Goal: Task Accomplishment & Management: Use online tool/utility

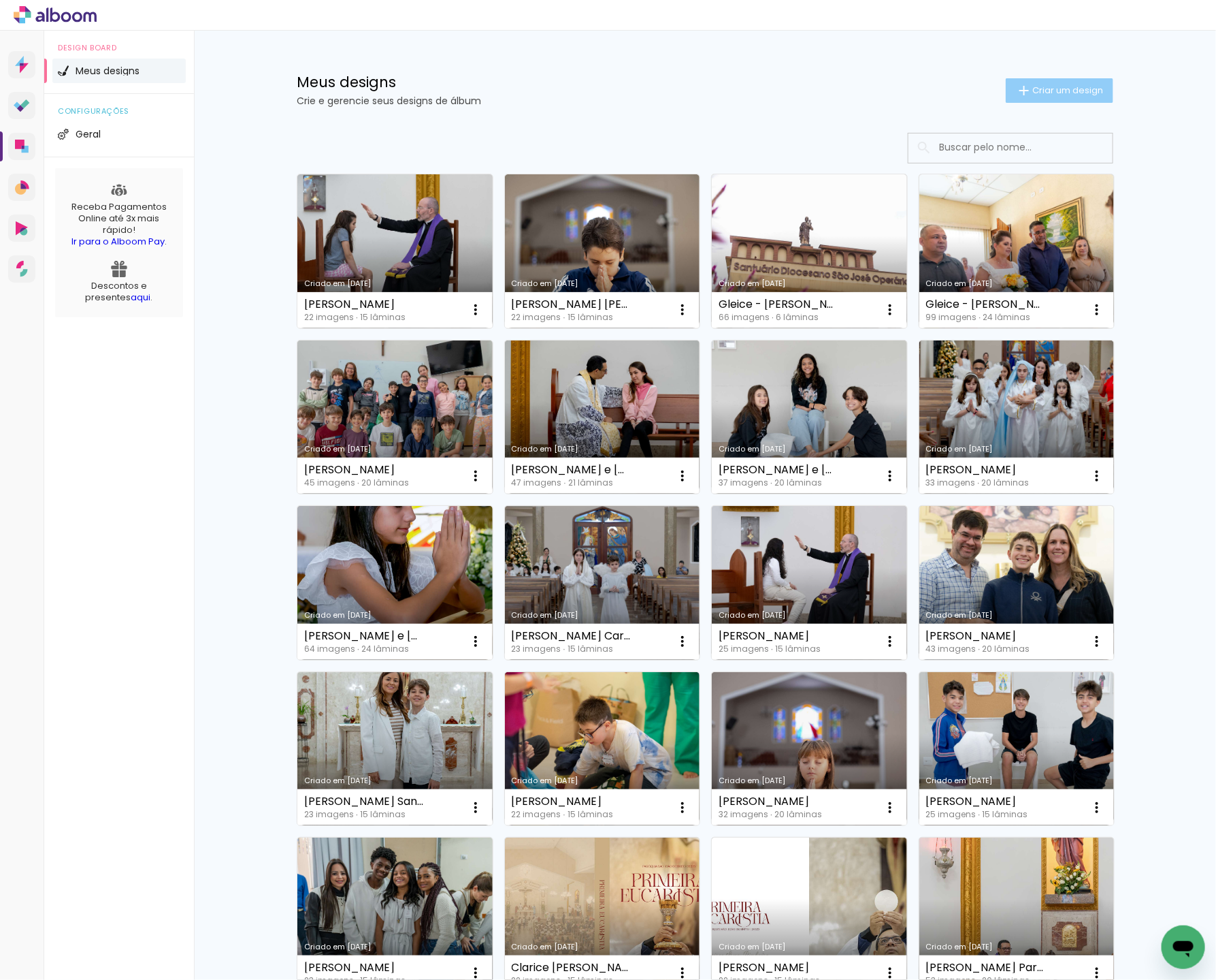
click at [1068, 88] on span "Criar um design" at bounding box center [1068, 90] width 71 height 9
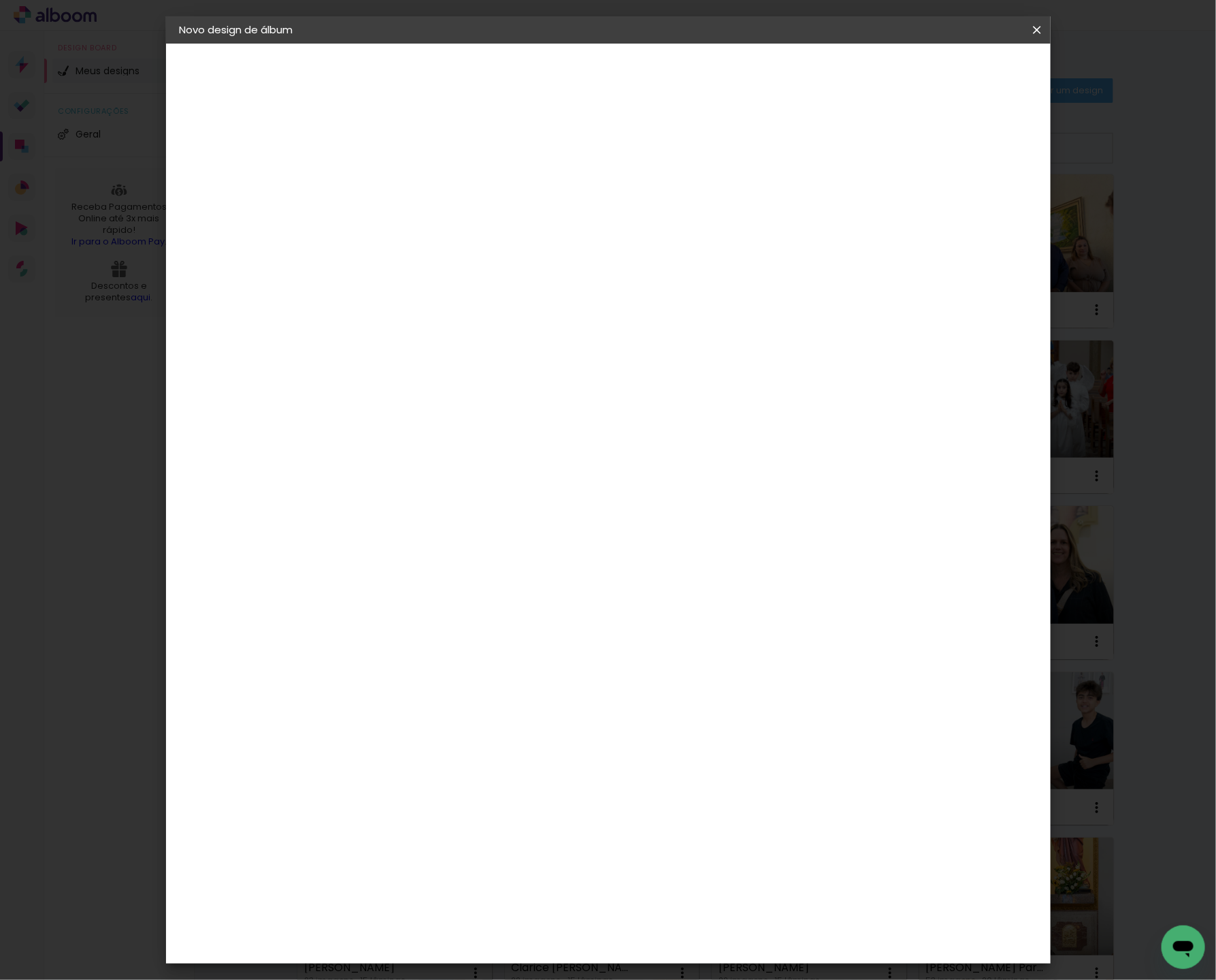
click at [402, 174] on input at bounding box center [402, 183] width 0 height 21
type input "https://drive.google.com/drive/folders/1DmiHRf0jFbNyejj39yFAdC240ScJjvno?usp=sh…"
type paper-input "https://drive.google.com/drive/folders/1DmiHRf0jFbNyejj39yFAdC240ScJjvno?usp=sh…"
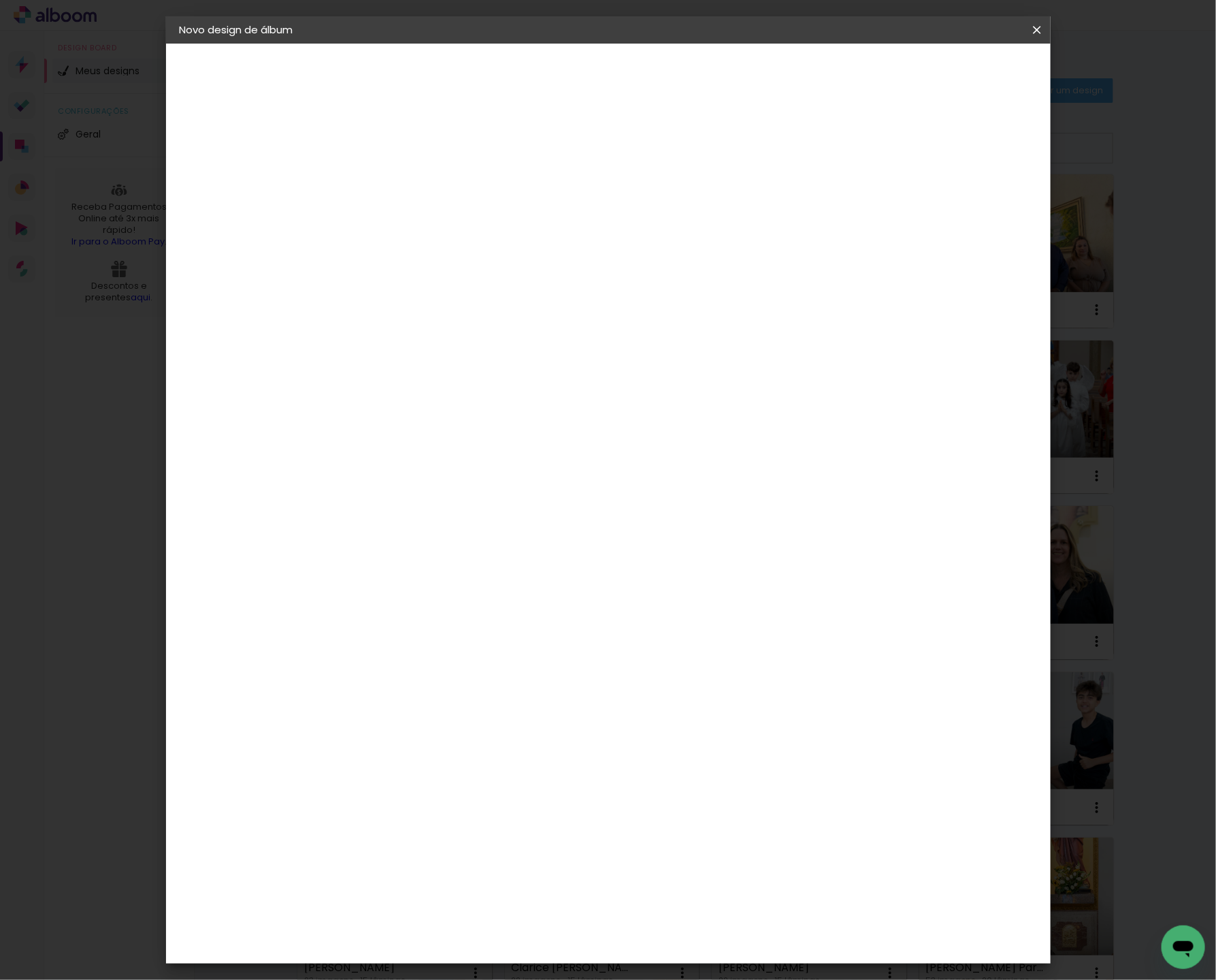
drag, startPoint x: 840, startPoint y: 180, endPoint x: 411, endPoint y: 188, distance: 429.1
click at [0, 0] on div "Informações Dê um título ao seu álbum. Avançar" at bounding box center [0, 0] width 0 height 0
click at [402, 188] on input "https://drive.google.com/drive/folders/1DmiHRf0jFbNyejj39yFAdC240ScJjvno?usp=sh…" at bounding box center [402, 183] width 0 height 21
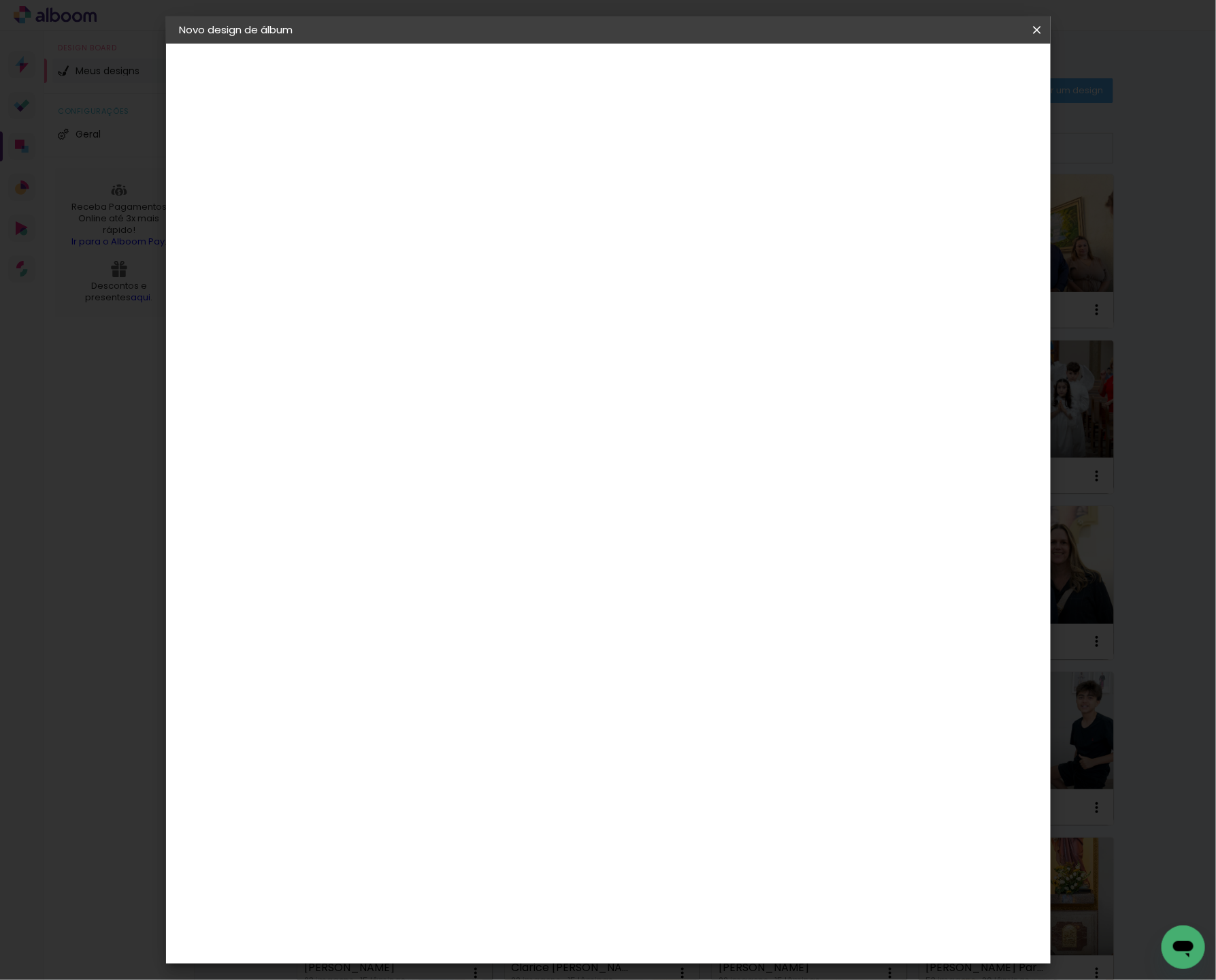
paste input "[PERSON_NAME]"
type input "[PERSON_NAME]"
type paper-input "[PERSON_NAME]"
click at [0, 0] on slot "Avançar" at bounding box center [0, 0] width 0 height 0
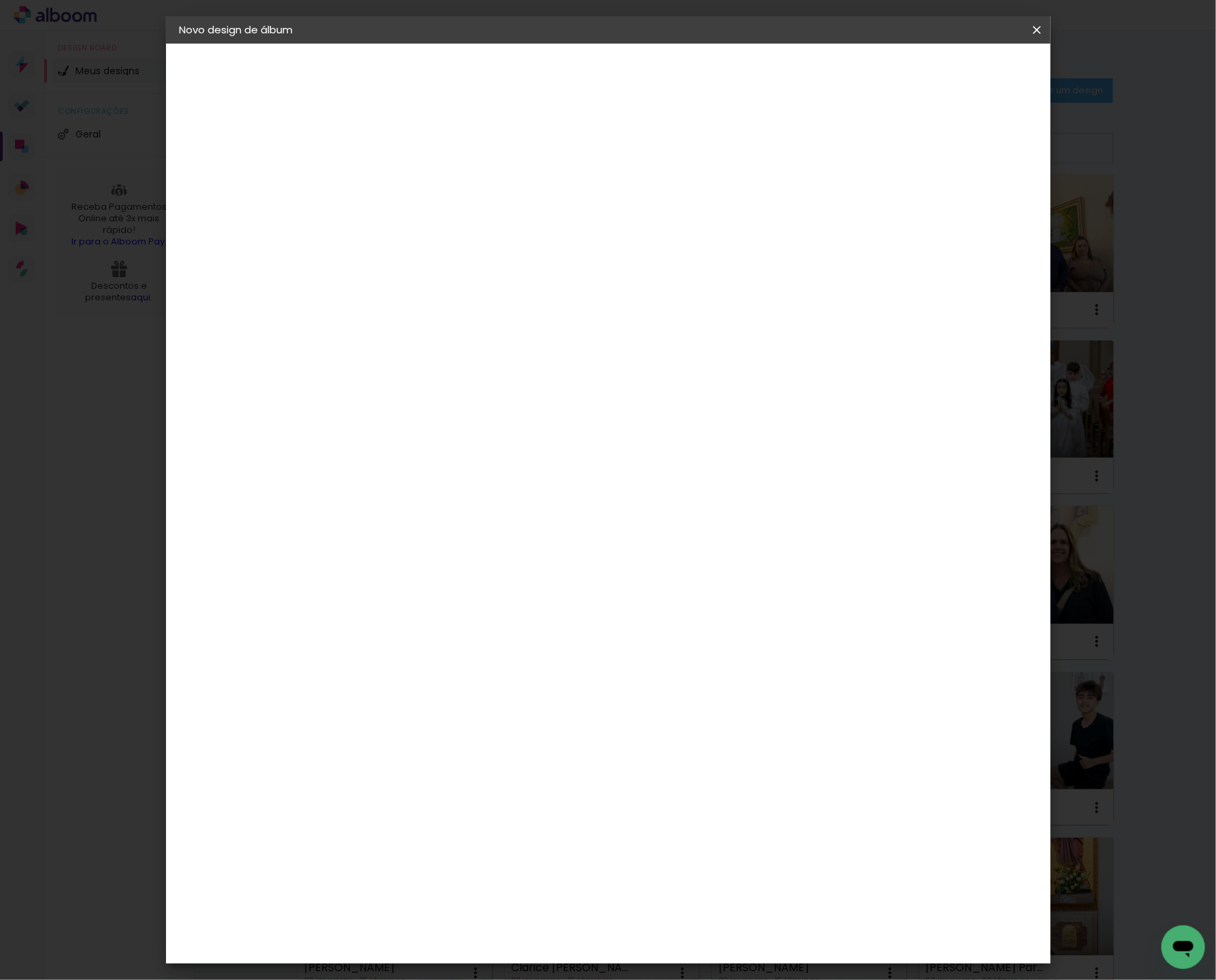
click at [0, 0] on slot "Avançar" at bounding box center [0, 0] width 0 height 0
click at [455, 227] on input "text" at bounding box center [428, 237] width 53 height 21
click at [0, 0] on slot "Fastbook 400g" at bounding box center [0, 0] width 0 height 0
type input "Fastbook 400g"
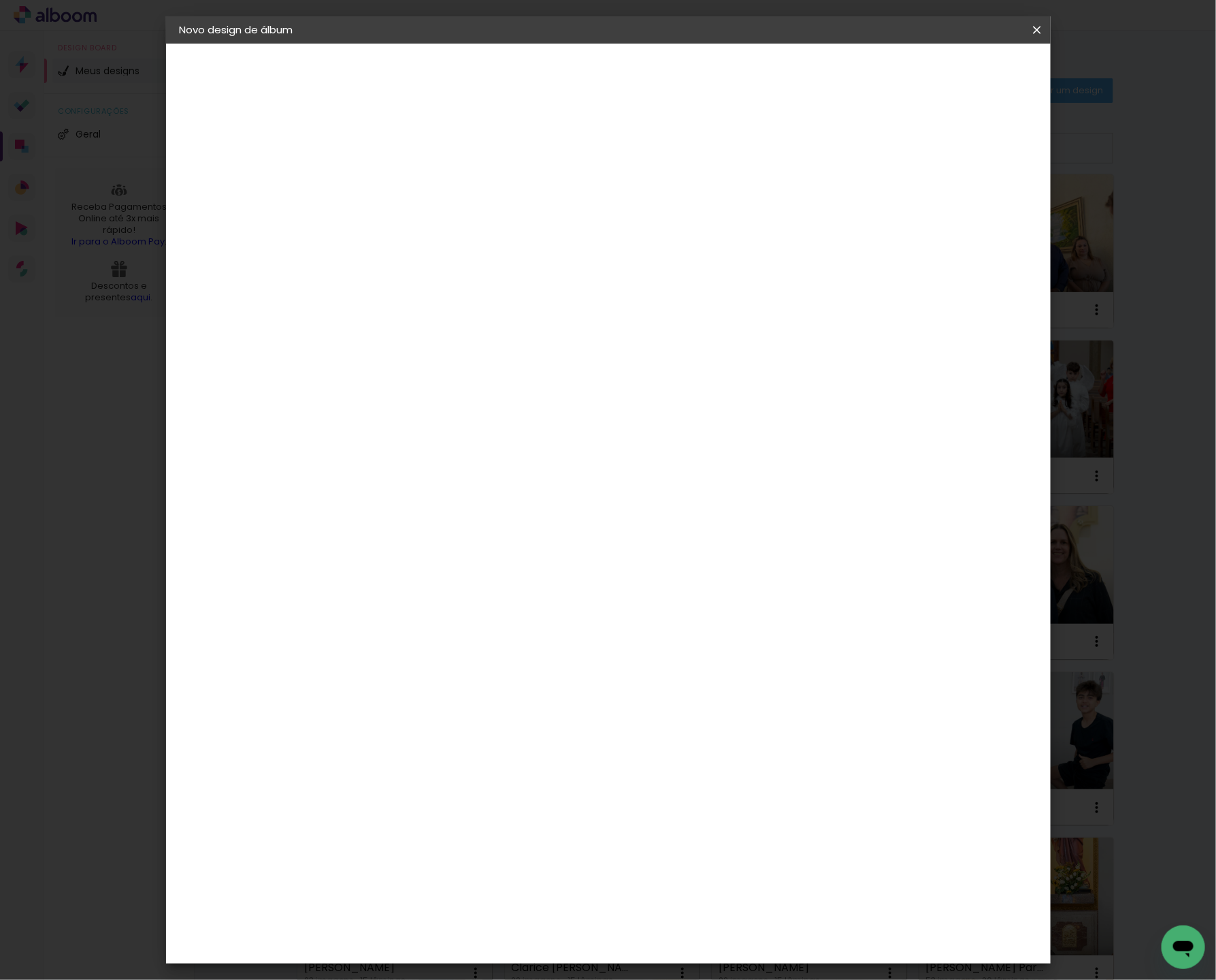
click at [544, 672] on span "25 × 25 cm" at bounding box center [520, 690] width 50 height 36
click at [0, 0] on slot "Avançar" at bounding box center [0, 0] width 0 height 0
click at [962, 71] on span "Iniciar design" at bounding box center [932, 72] width 62 height 9
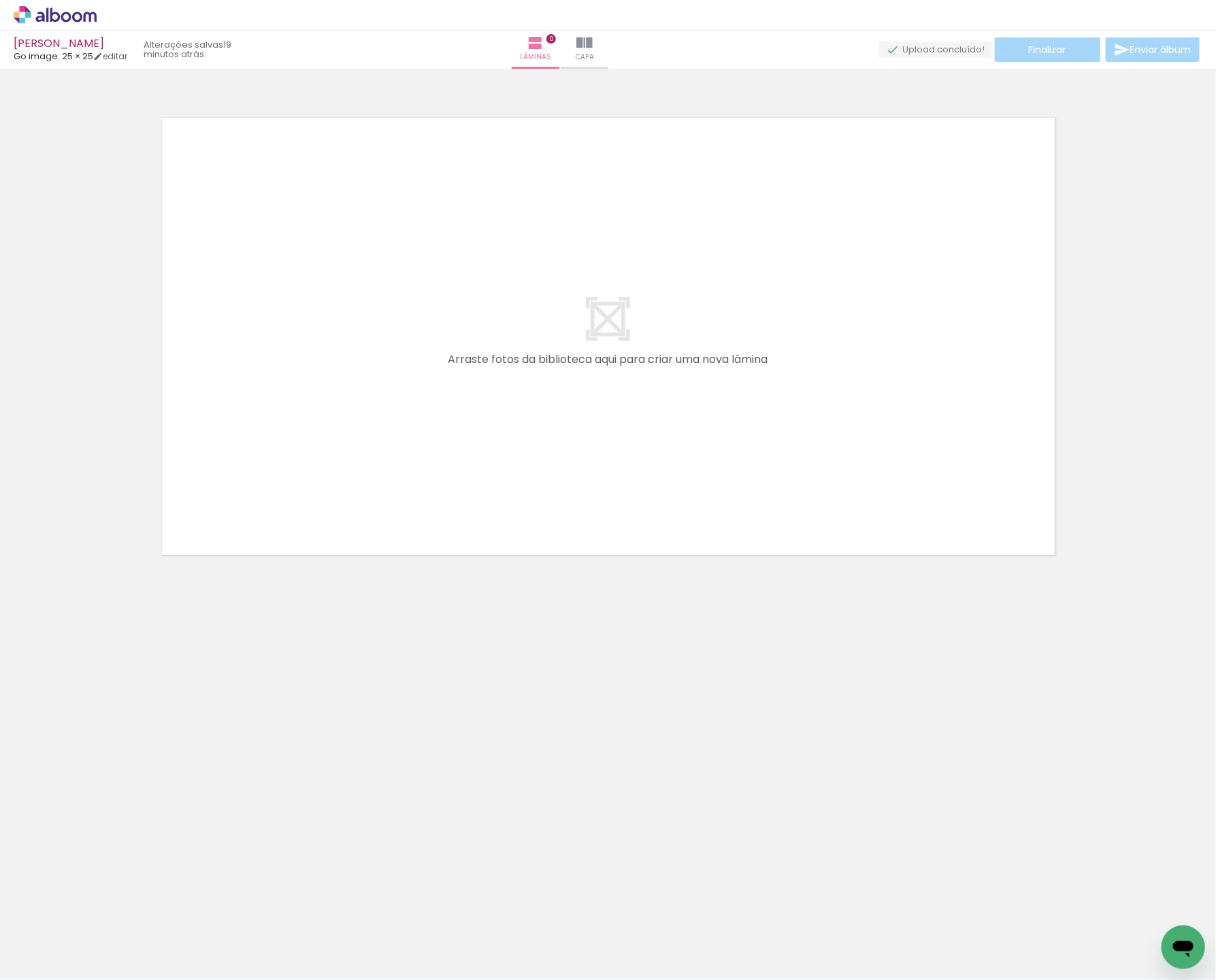
click at [70, 935] on iron-icon at bounding box center [69, 939] width 11 height 11
click at [57, 940] on div at bounding box center [44, 935] width 70 height 24
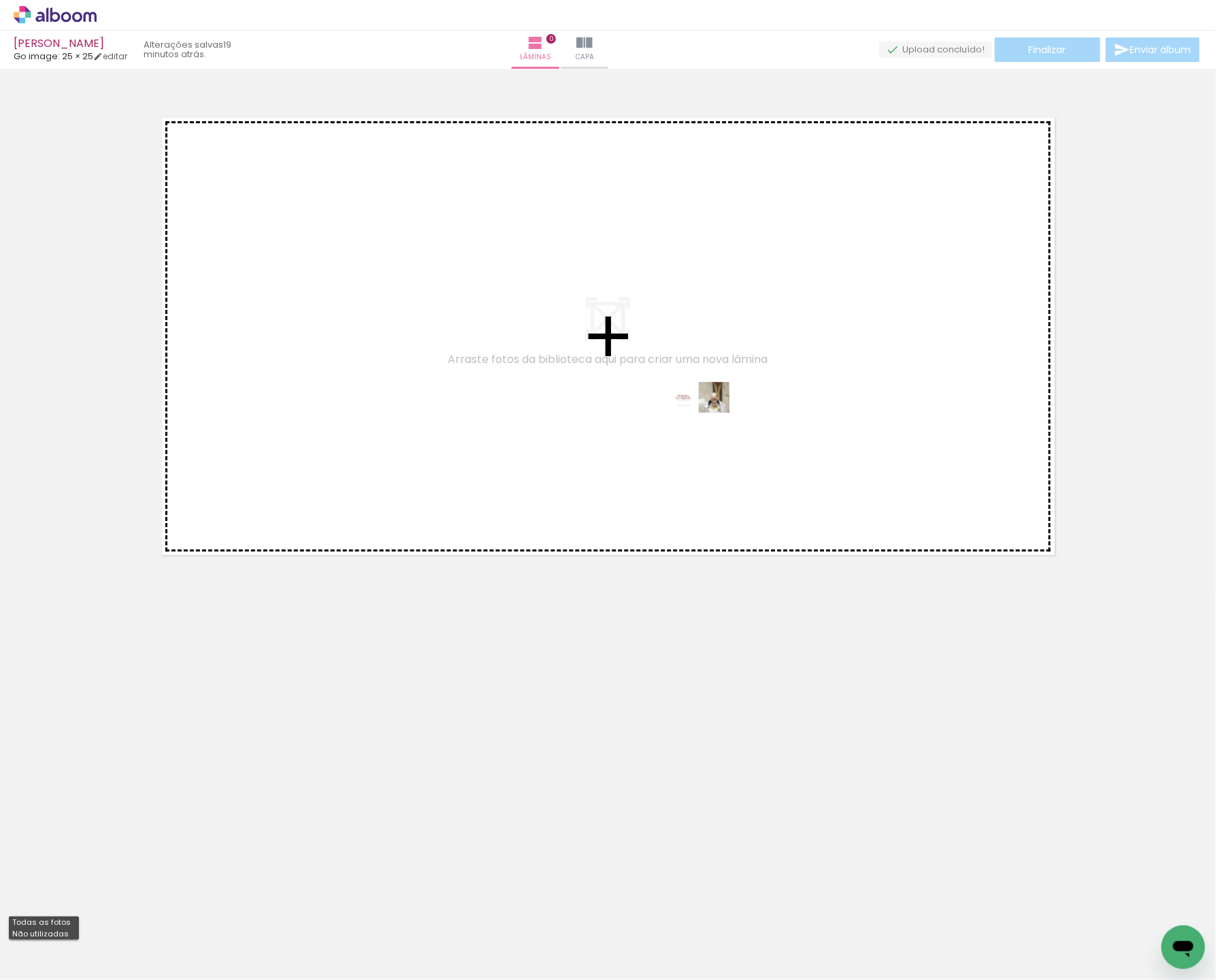
drag, startPoint x: 1154, startPoint y: 939, endPoint x: 684, endPoint y: 412, distance: 706.1
click at [684, 412] on quentale-workspace at bounding box center [608, 490] width 1216 height 980
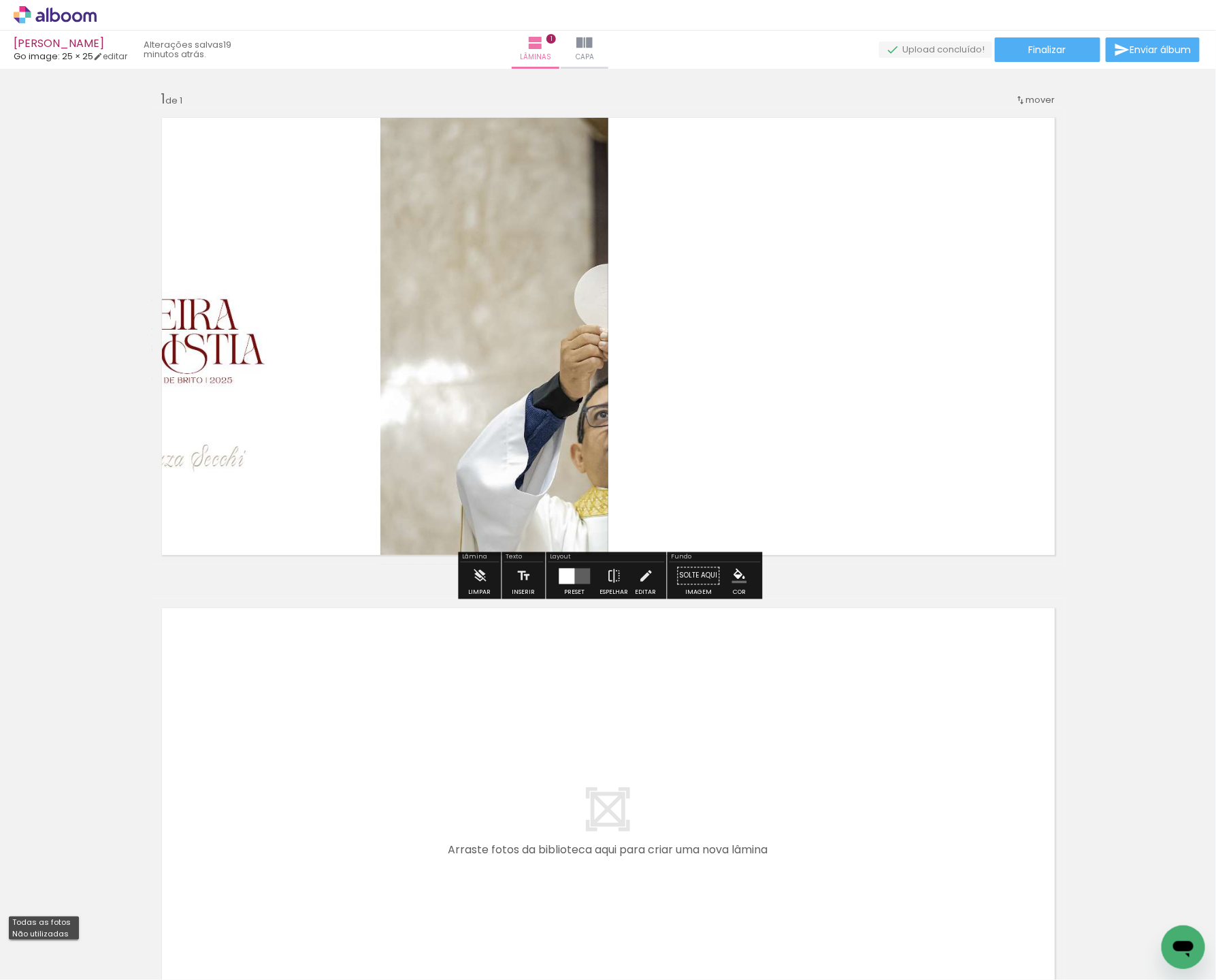
click at [565, 574] on div at bounding box center [567, 575] width 16 height 16
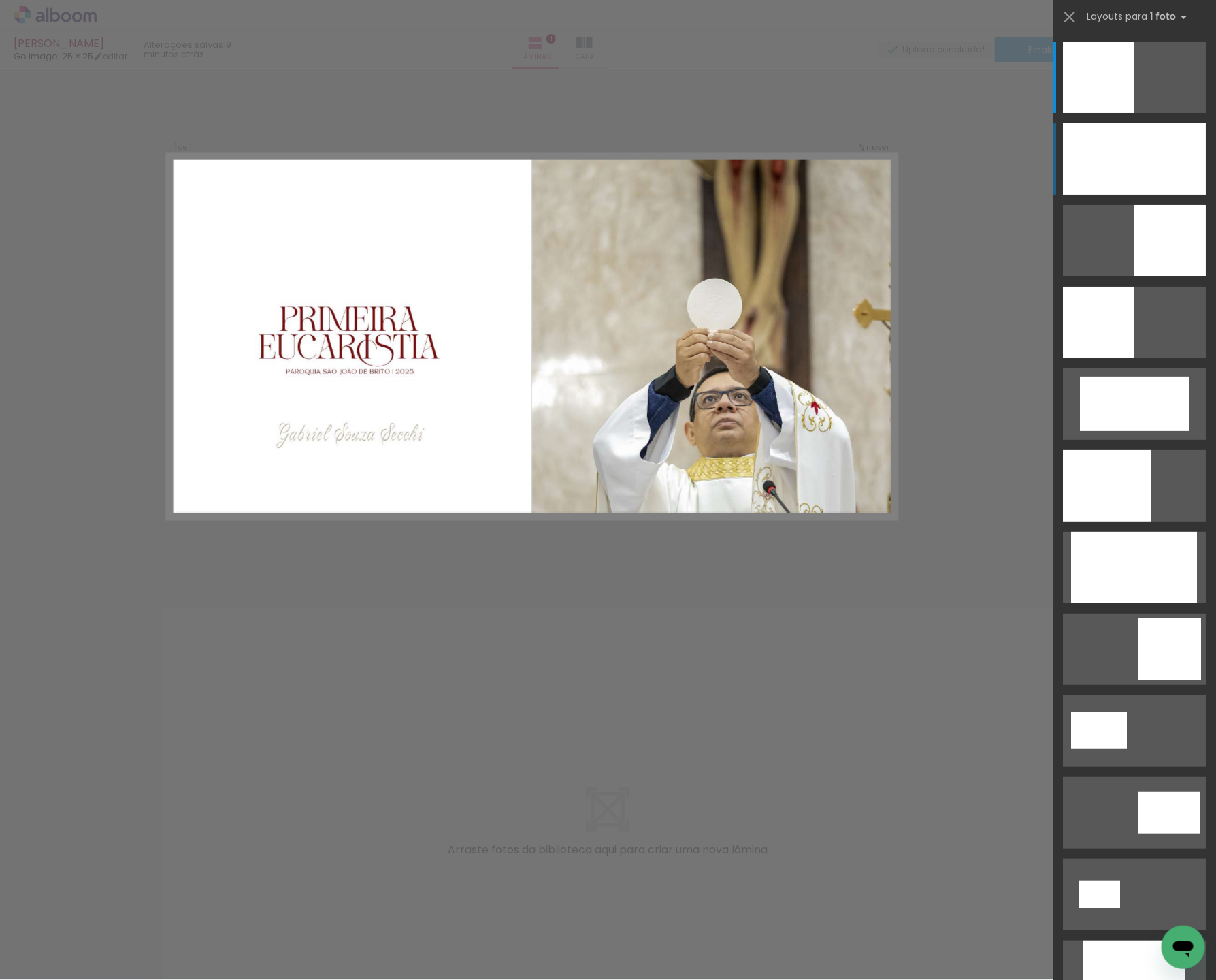
click at [1155, 179] on div at bounding box center [1134, 158] width 143 height 72
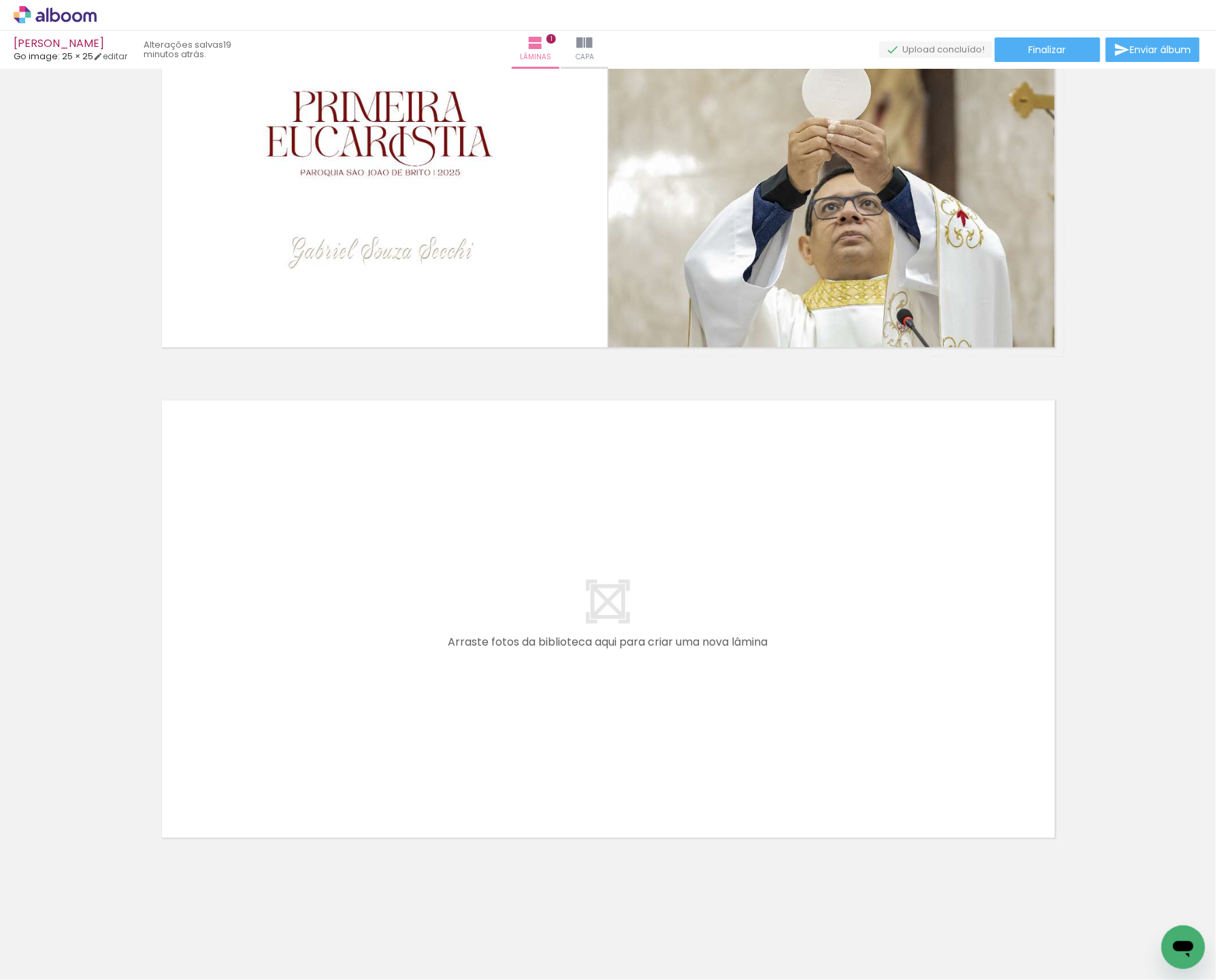
scroll to position [0, 0]
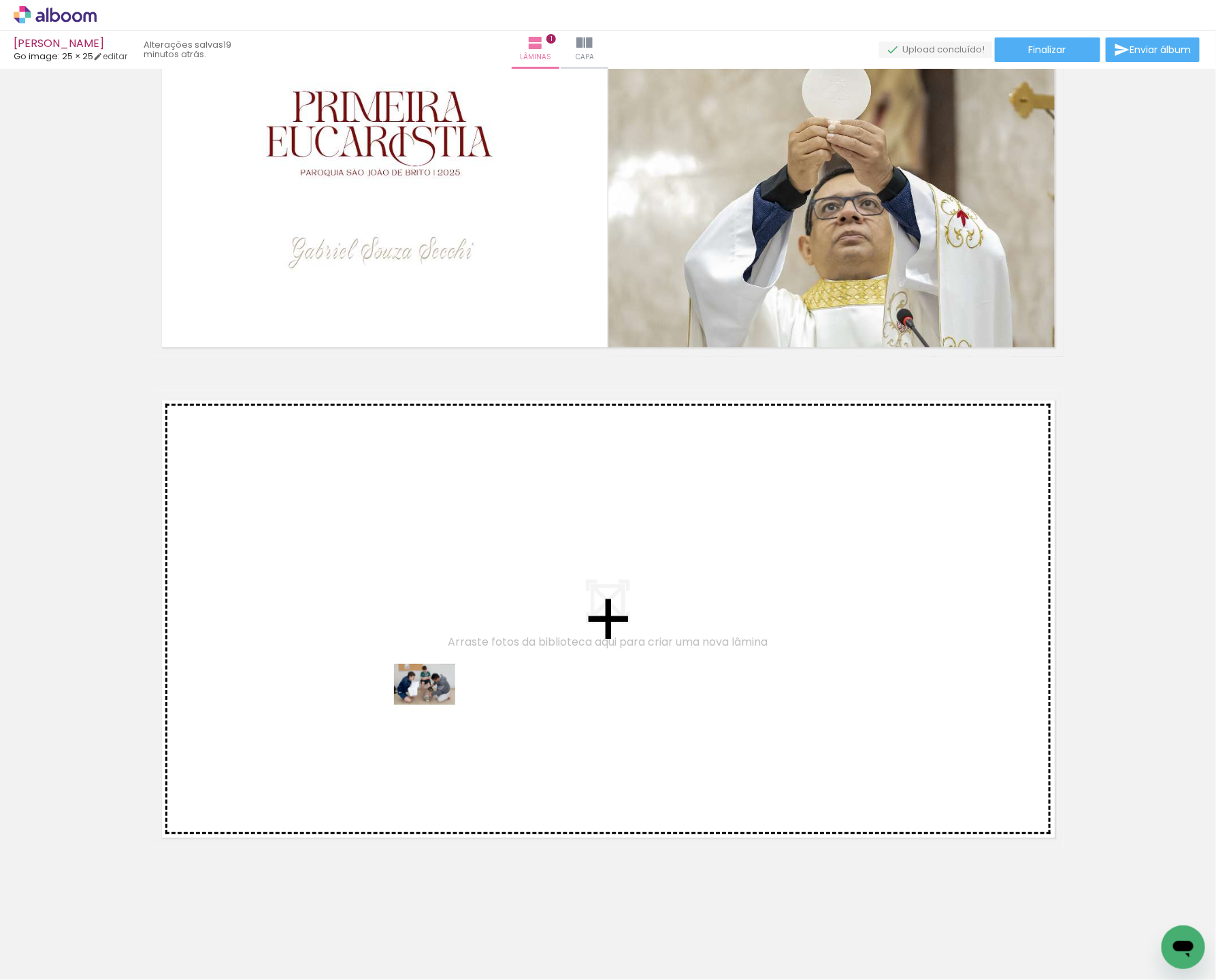
drag, startPoint x: 150, startPoint y: 941, endPoint x: 435, endPoint y: 705, distance: 370.0
click at [435, 705] on quentale-workspace at bounding box center [608, 490] width 1216 height 980
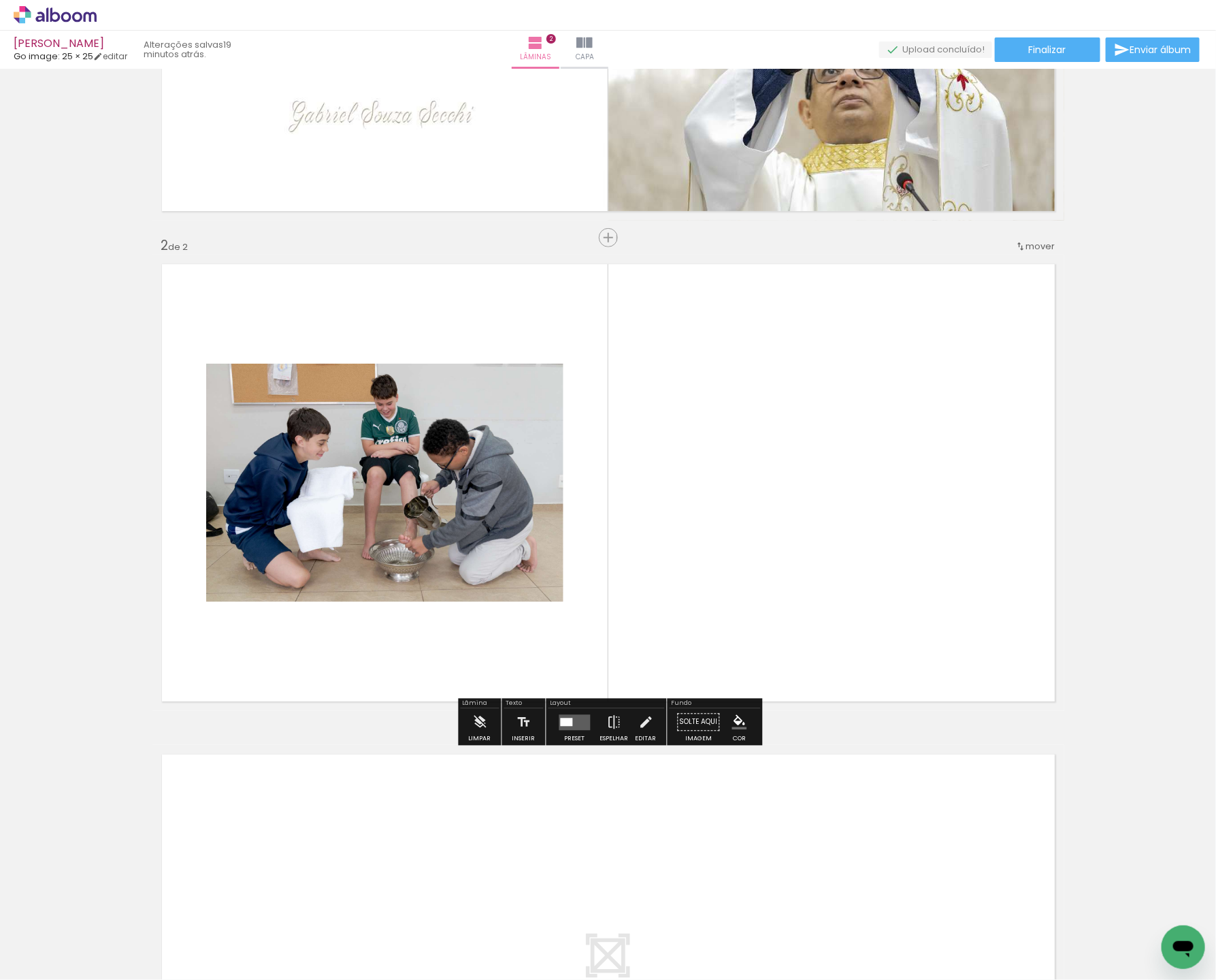
scroll to position [345, 0]
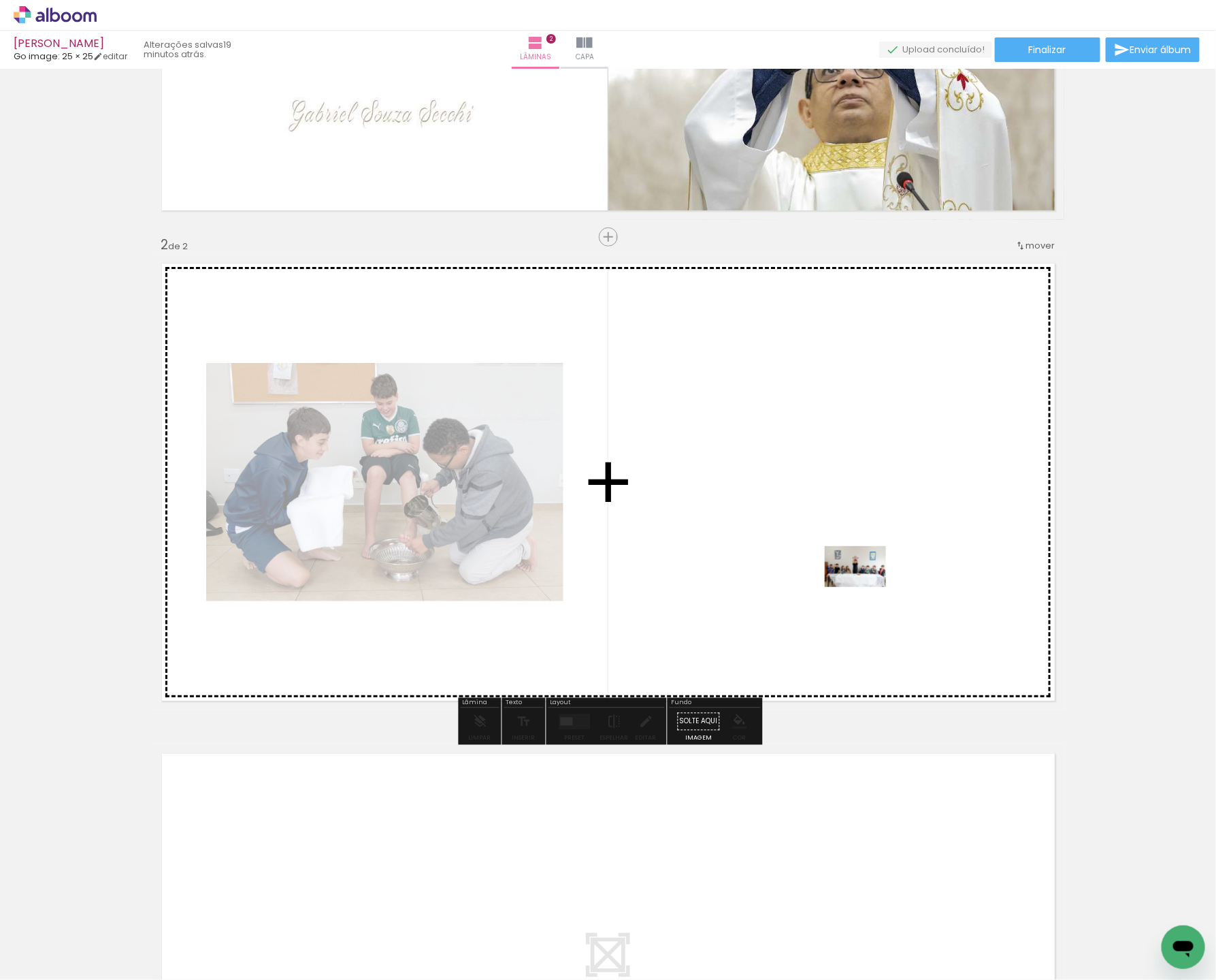
click at [869, 571] on quentale-workspace at bounding box center [608, 490] width 1216 height 980
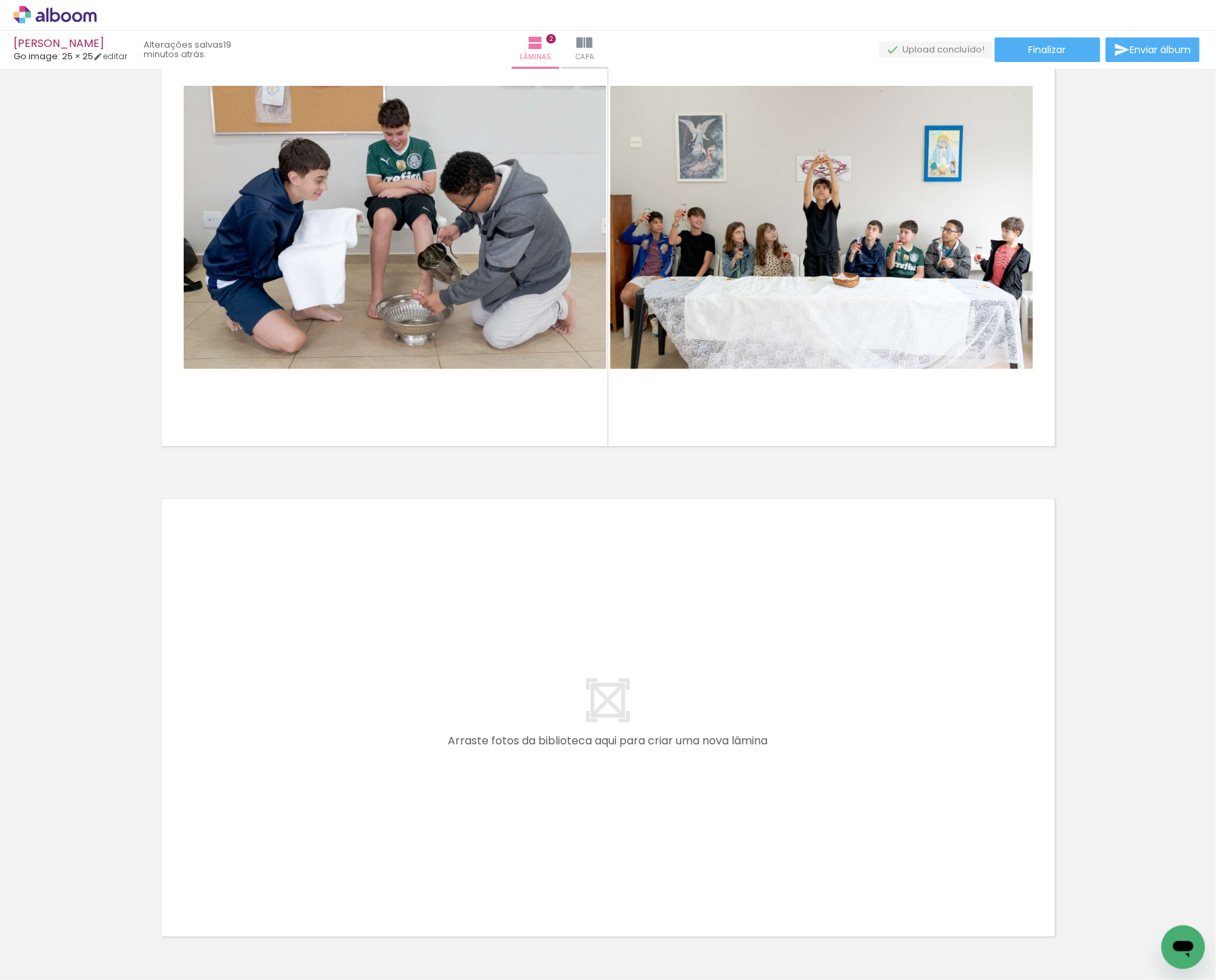
scroll to position [600, 0]
click at [79, 934] on div "Biblioteca 41 fotos Todas as fotos Não utilizadas Adicionar Fotos" at bounding box center [42, 937] width 84 height 67
click at [73, 939] on iron-icon at bounding box center [69, 939] width 11 height 11
click at [0, 0] on slot "Não utilizadas" at bounding box center [0, 0] width 0 height 0
type input "Não utilizadas"
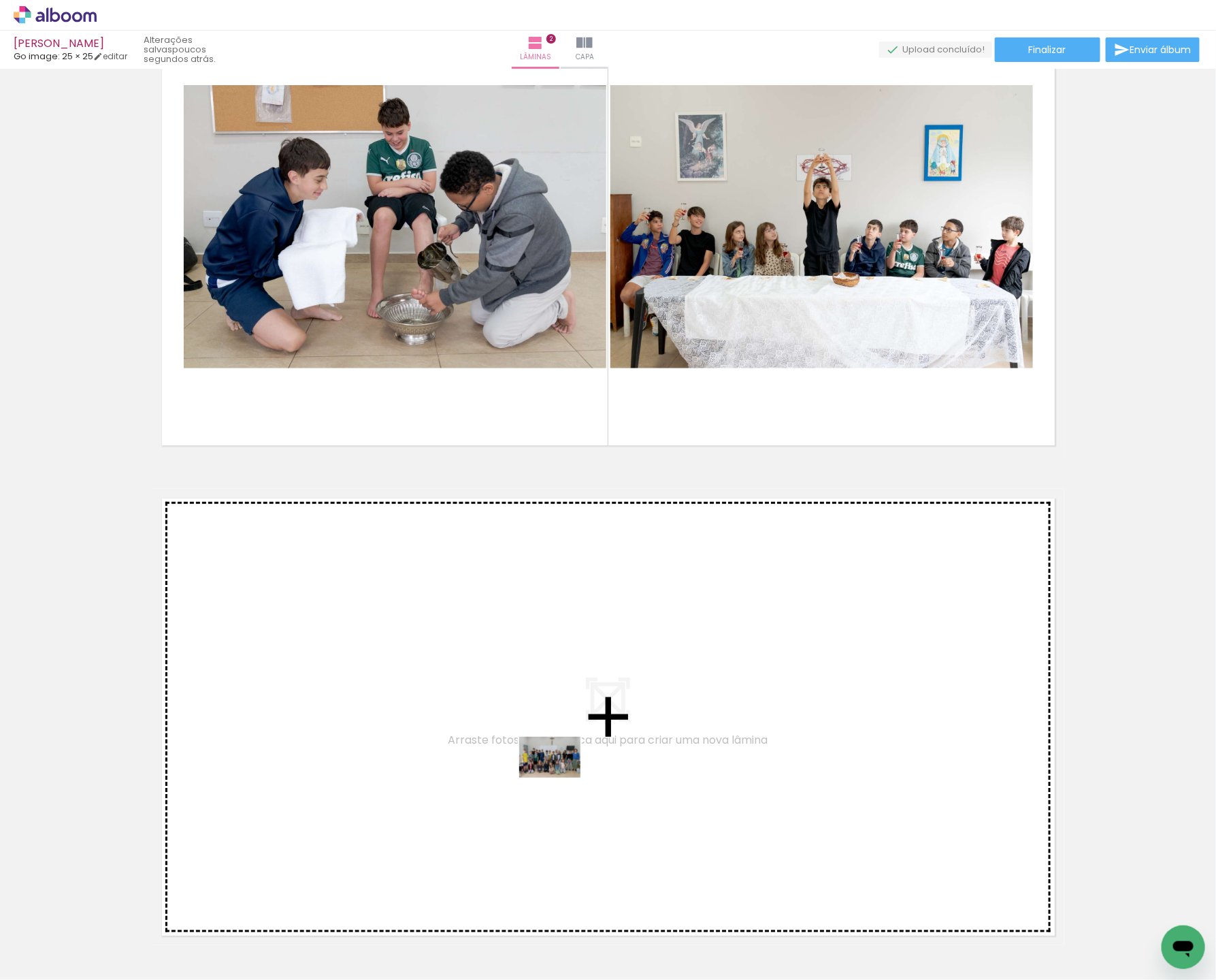
drag, startPoint x: 166, startPoint y: 933, endPoint x: 560, endPoint y: 777, distance: 423.8
click at [560, 777] on quentale-workspace at bounding box center [608, 490] width 1216 height 980
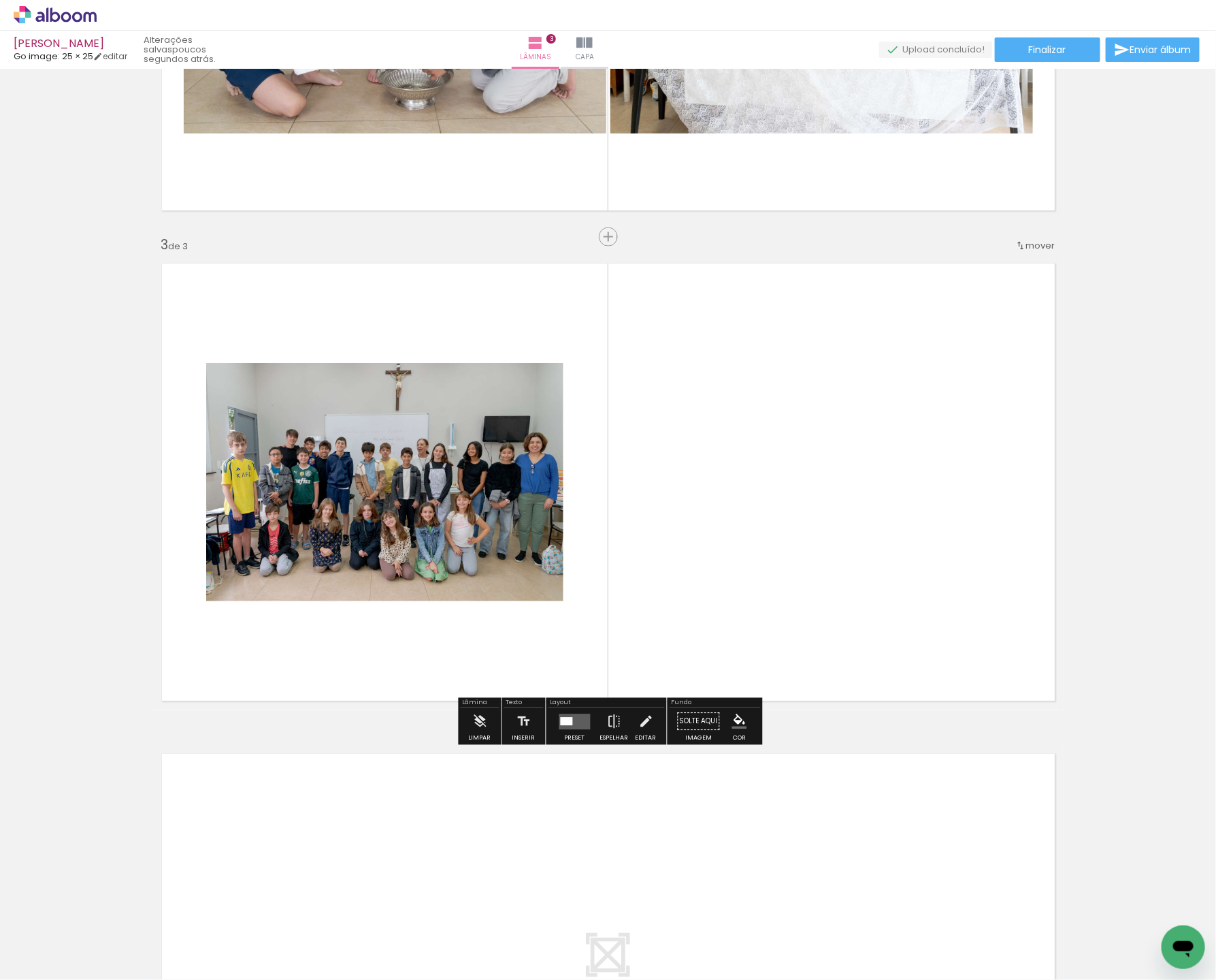
scroll to position [0, 3]
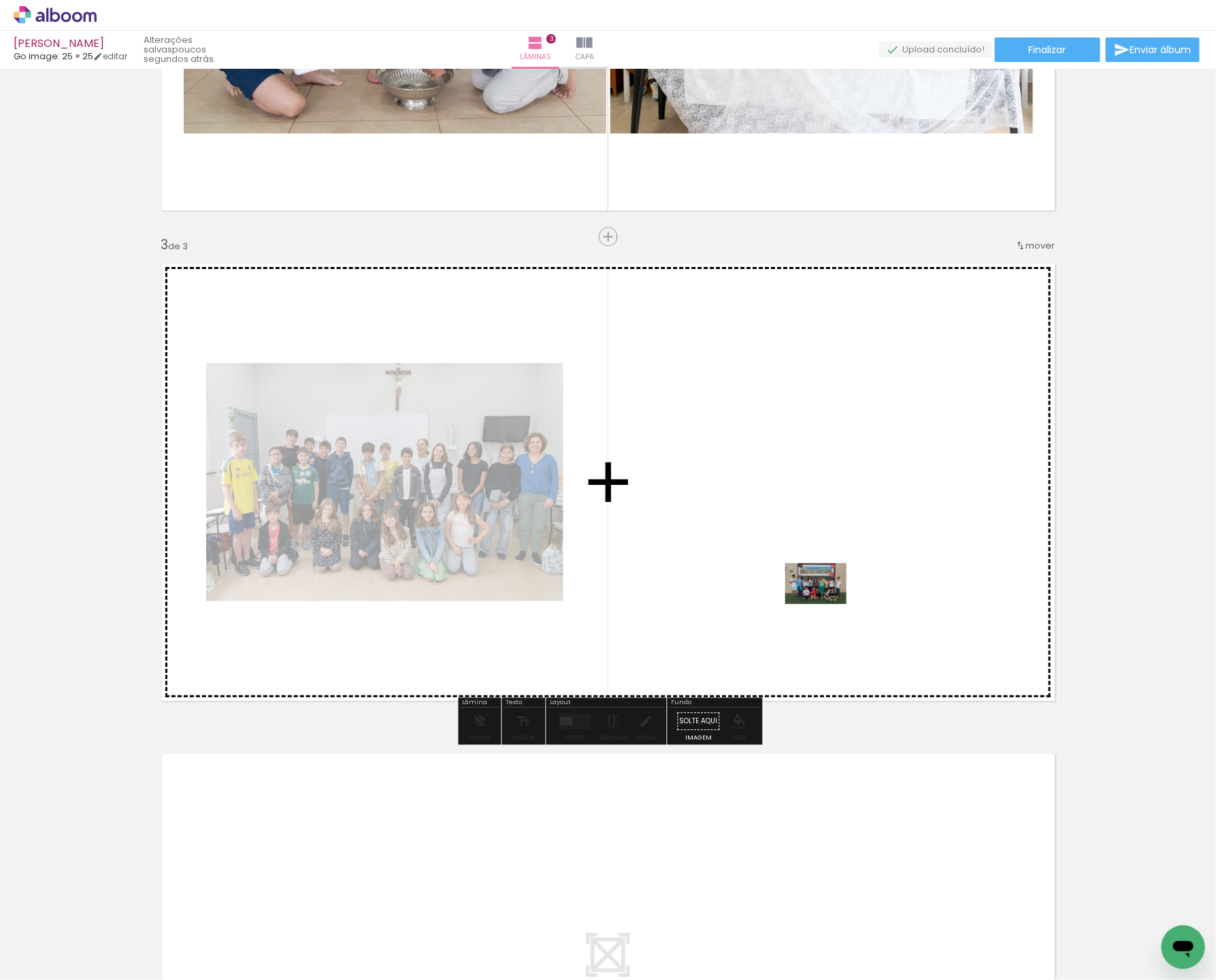
drag, startPoint x: 141, startPoint y: 945, endPoint x: 827, endPoint y: 604, distance: 766.1
click at [827, 604] on quentale-workspace at bounding box center [608, 490] width 1216 height 980
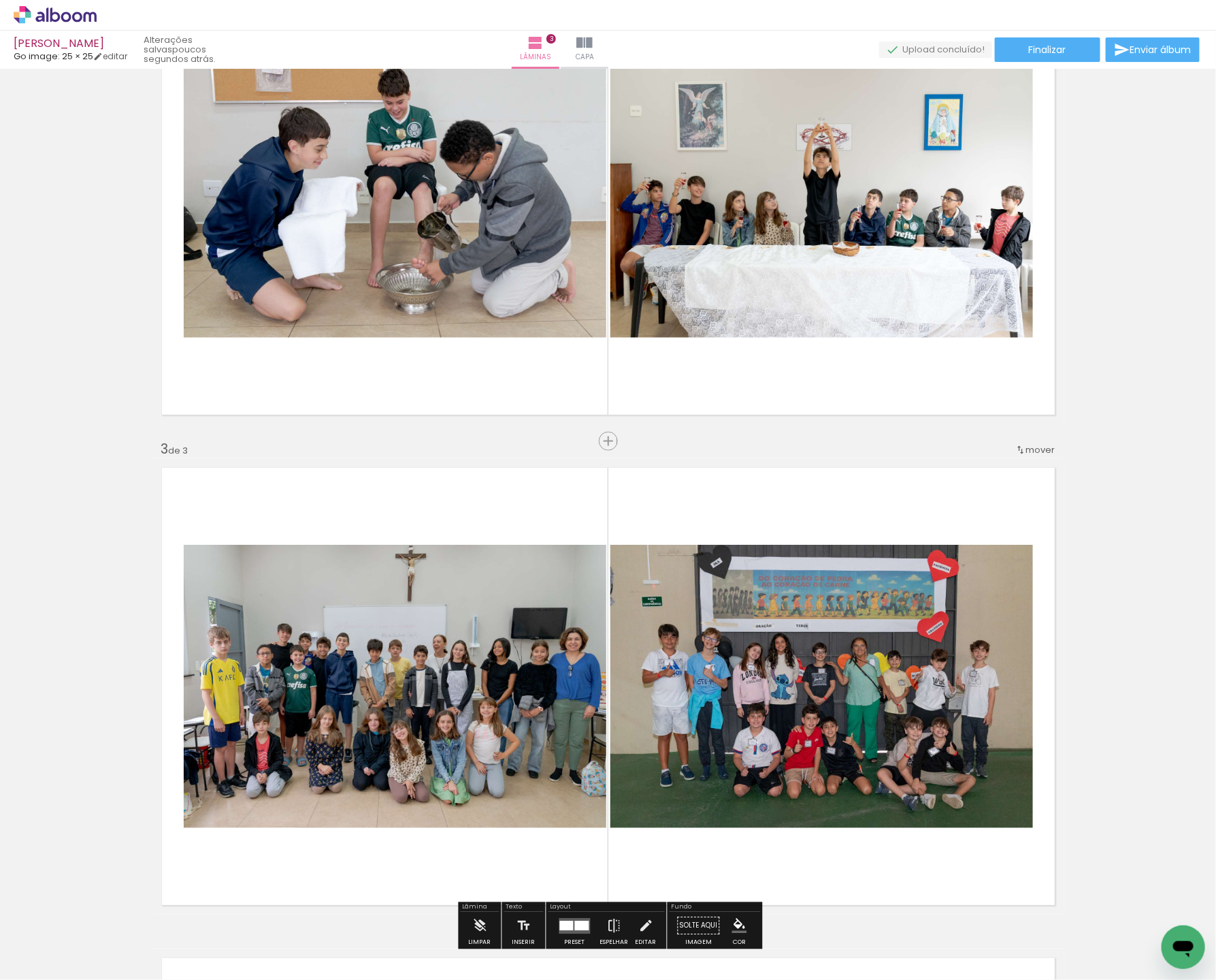
scroll to position [616, 0]
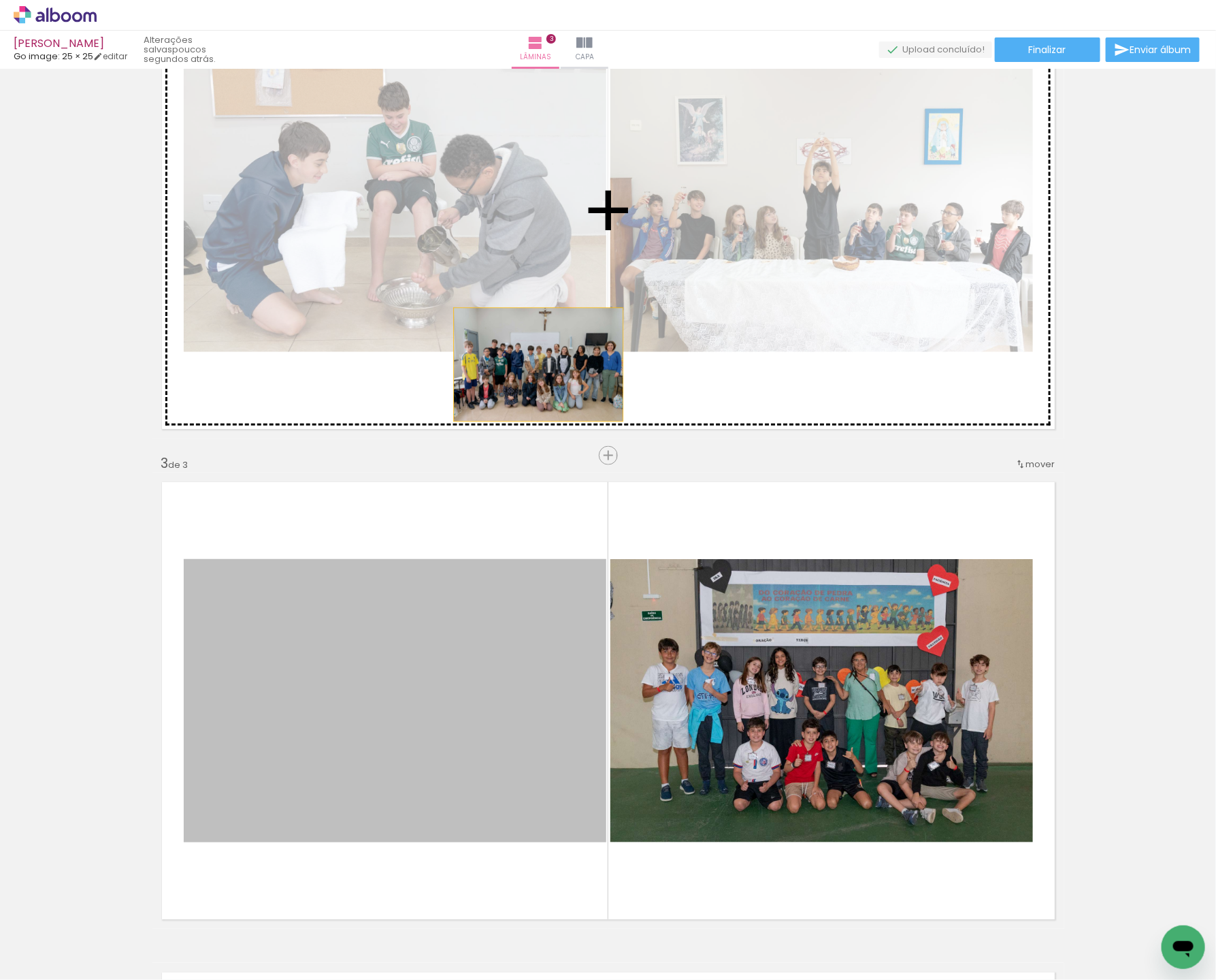
drag, startPoint x: 512, startPoint y: 658, endPoint x: 735, endPoint y: 627, distance: 225.1
click at [538, 331] on div "Inserir lâmina 1 de 3 Inserir lâmina 2 de 3 Inserir lâmina 3 de 3" at bounding box center [608, 438] width 1216 height 1962
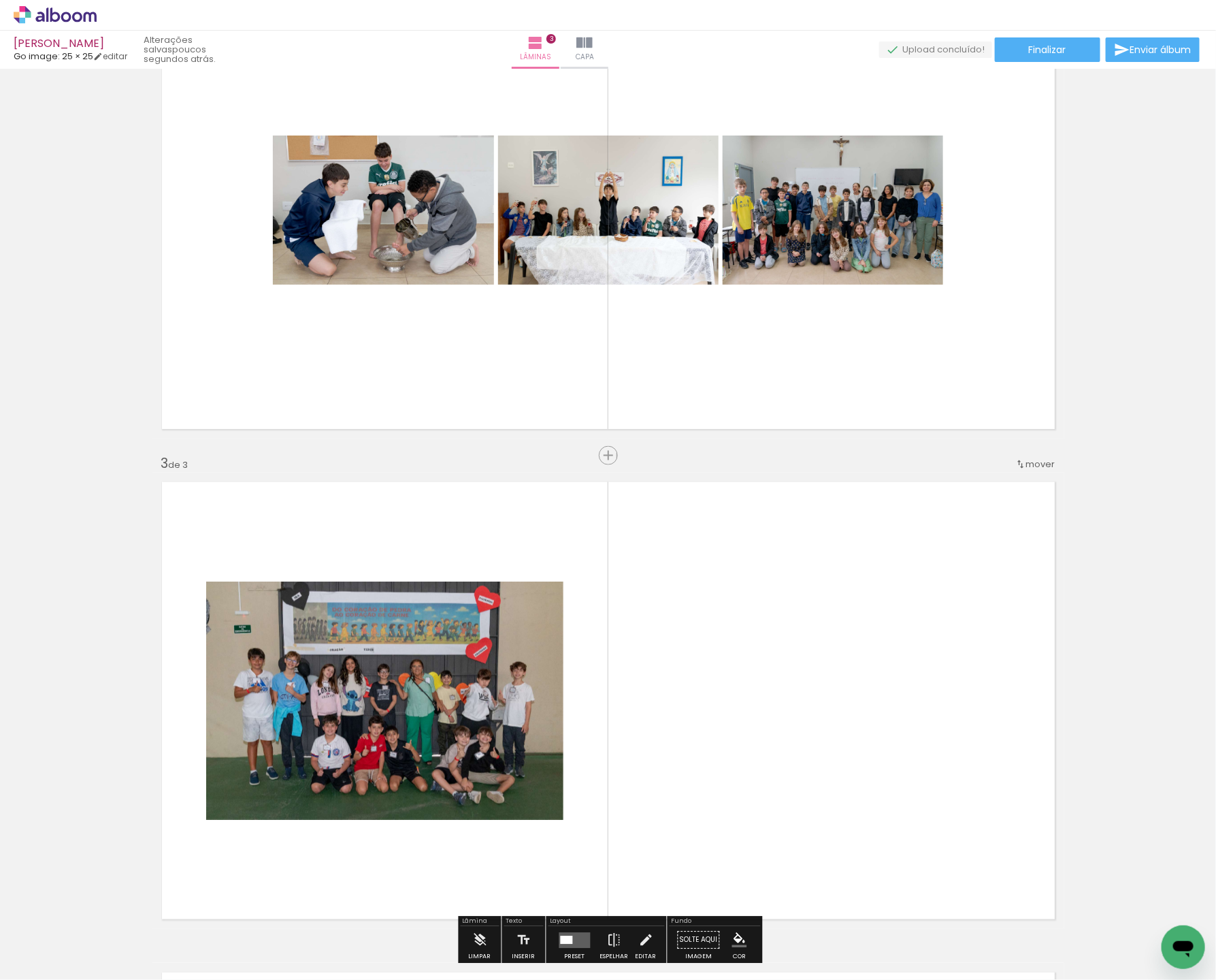
drag, startPoint x: 785, startPoint y: 683, endPoint x: 772, endPoint y: 675, distance: 15.3
click at [784, 675] on quentale-layouter at bounding box center [608, 701] width 912 height 456
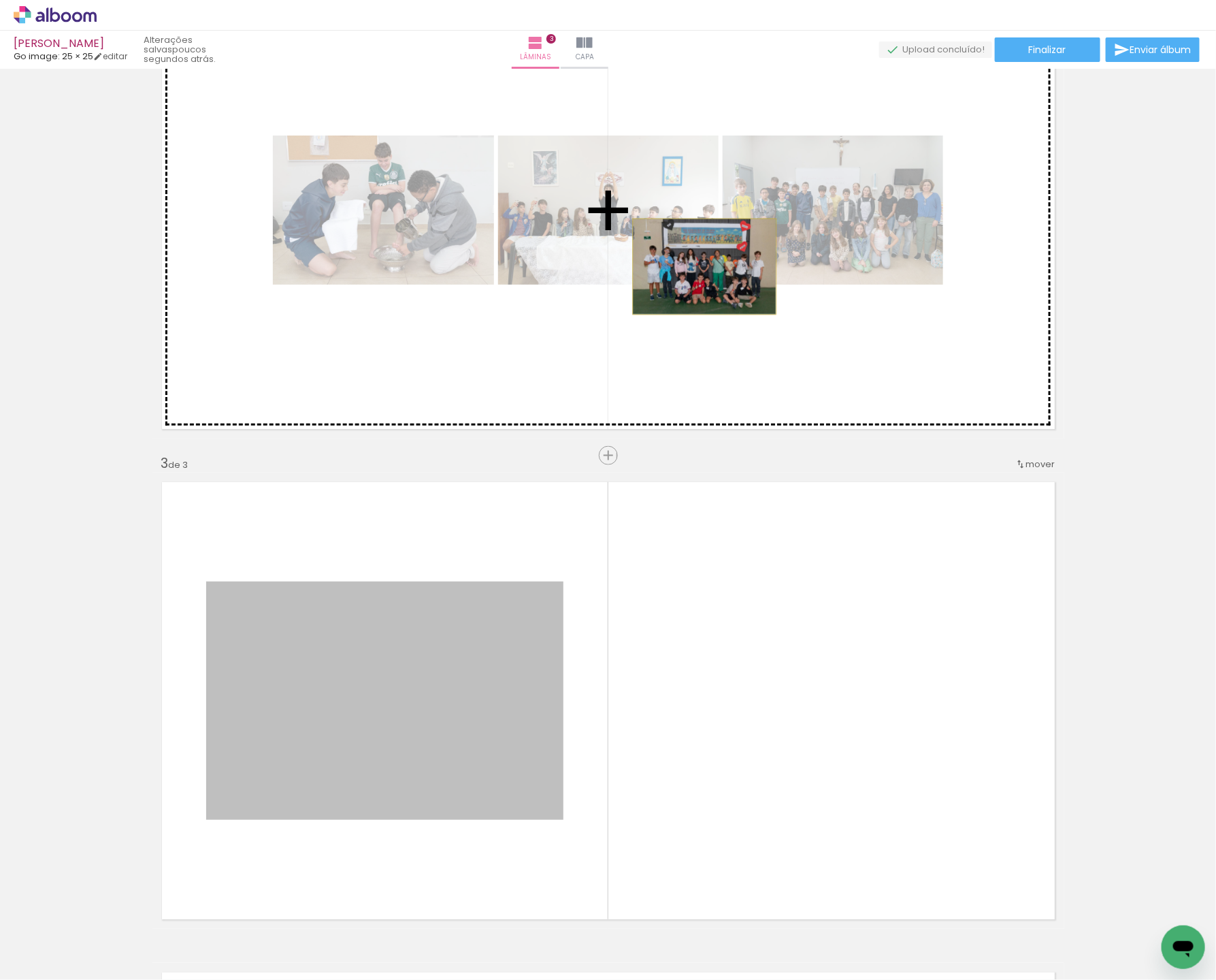
drag, startPoint x: 429, startPoint y: 672, endPoint x: 705, endPoint y: 267, distance: 490.1
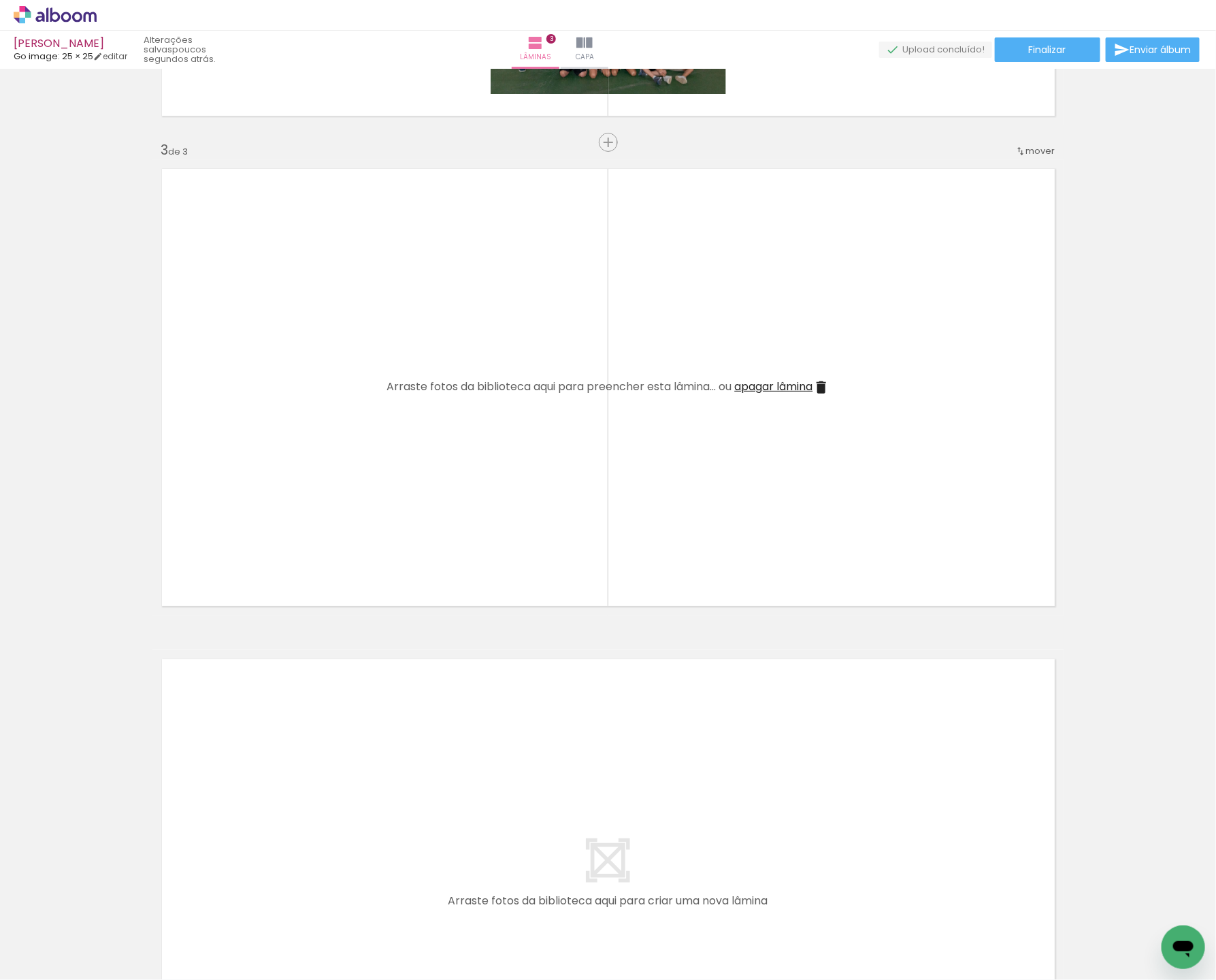
scroll to position [932, 0]
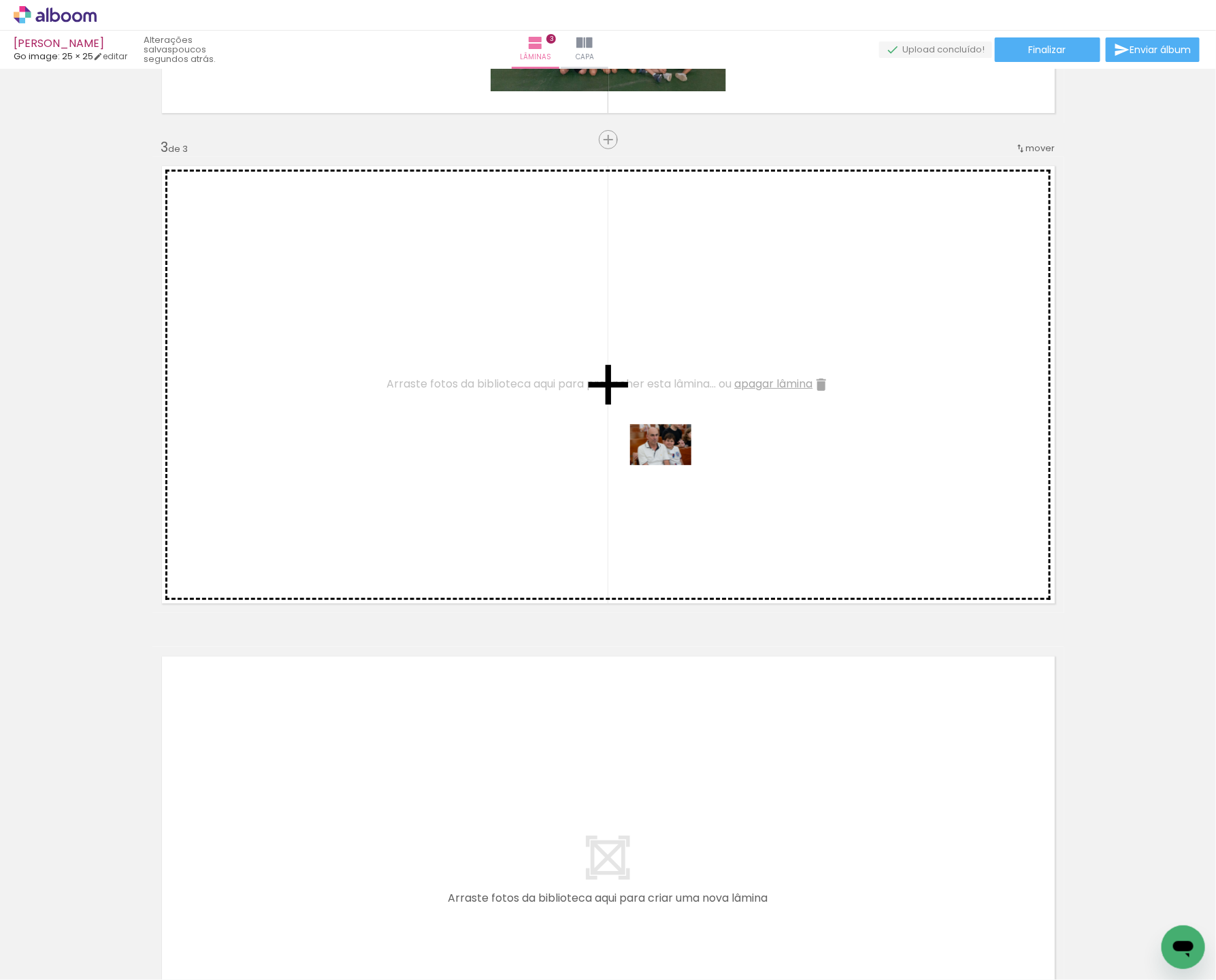
drag, startPoint x: 142, startPoint y: 934, endPoint x: 673, endPoint y: 442, distance: 723.9
click at [673, 442] on quentale-workspace at bounding box center [608, 490] width 1216 height 980
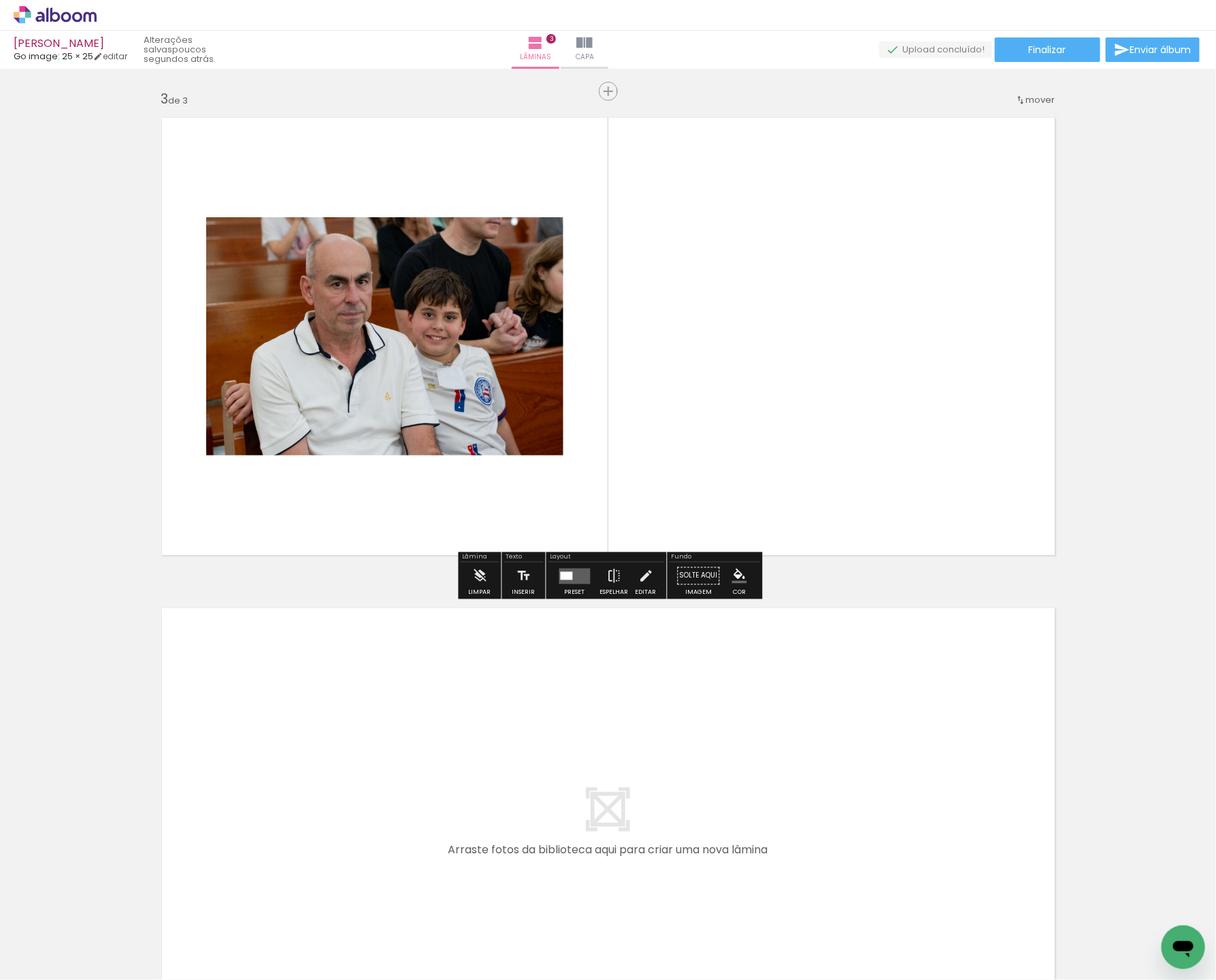
scroll to position [996, 0]
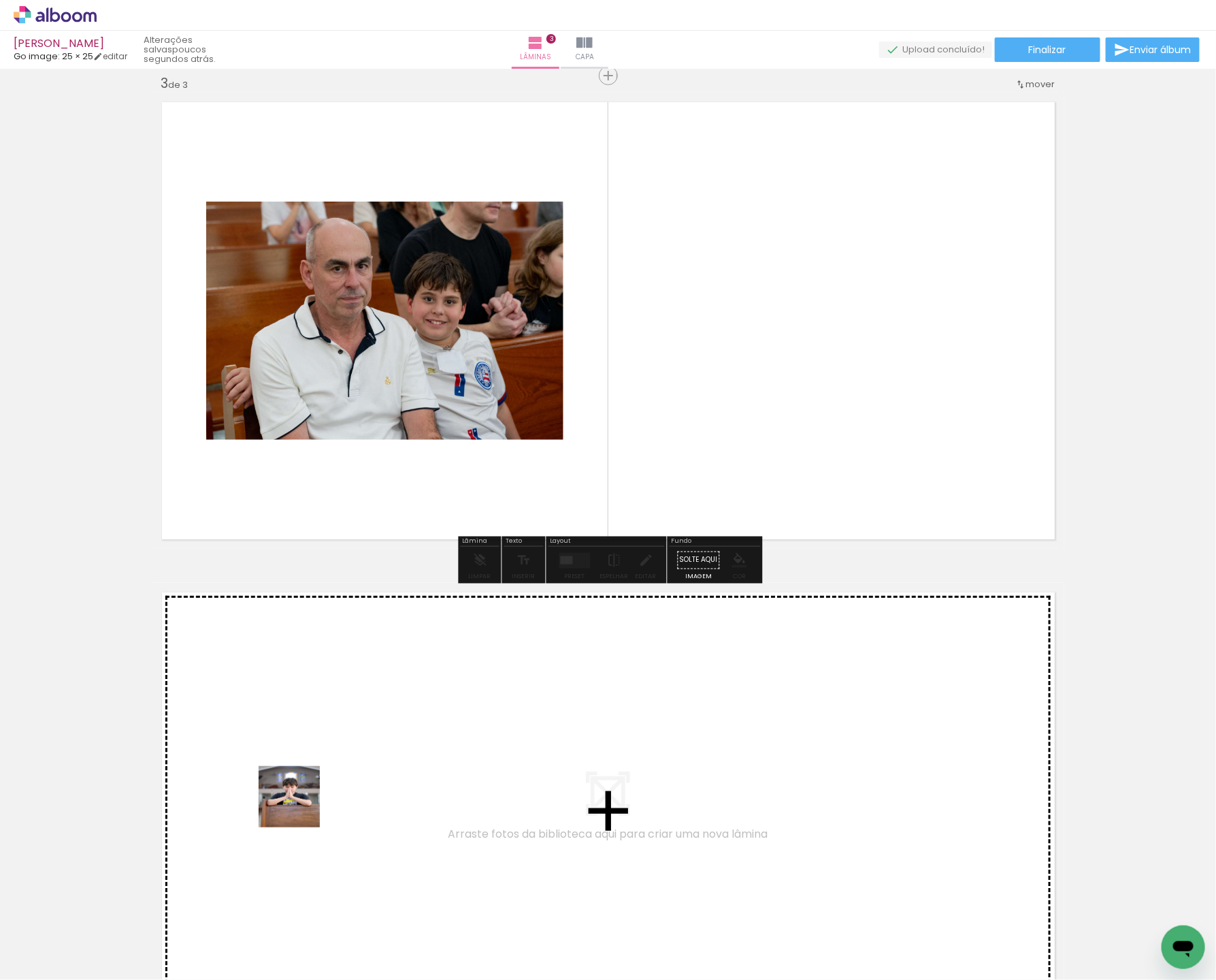
drag, startPoint x: 139, startPoint y: 933, endPoint x: 235, endPoint y: 898, distance: 102.2
click at [351, 767] on quentale-workspace at bounding box center [608, 490] width 1216 height 980
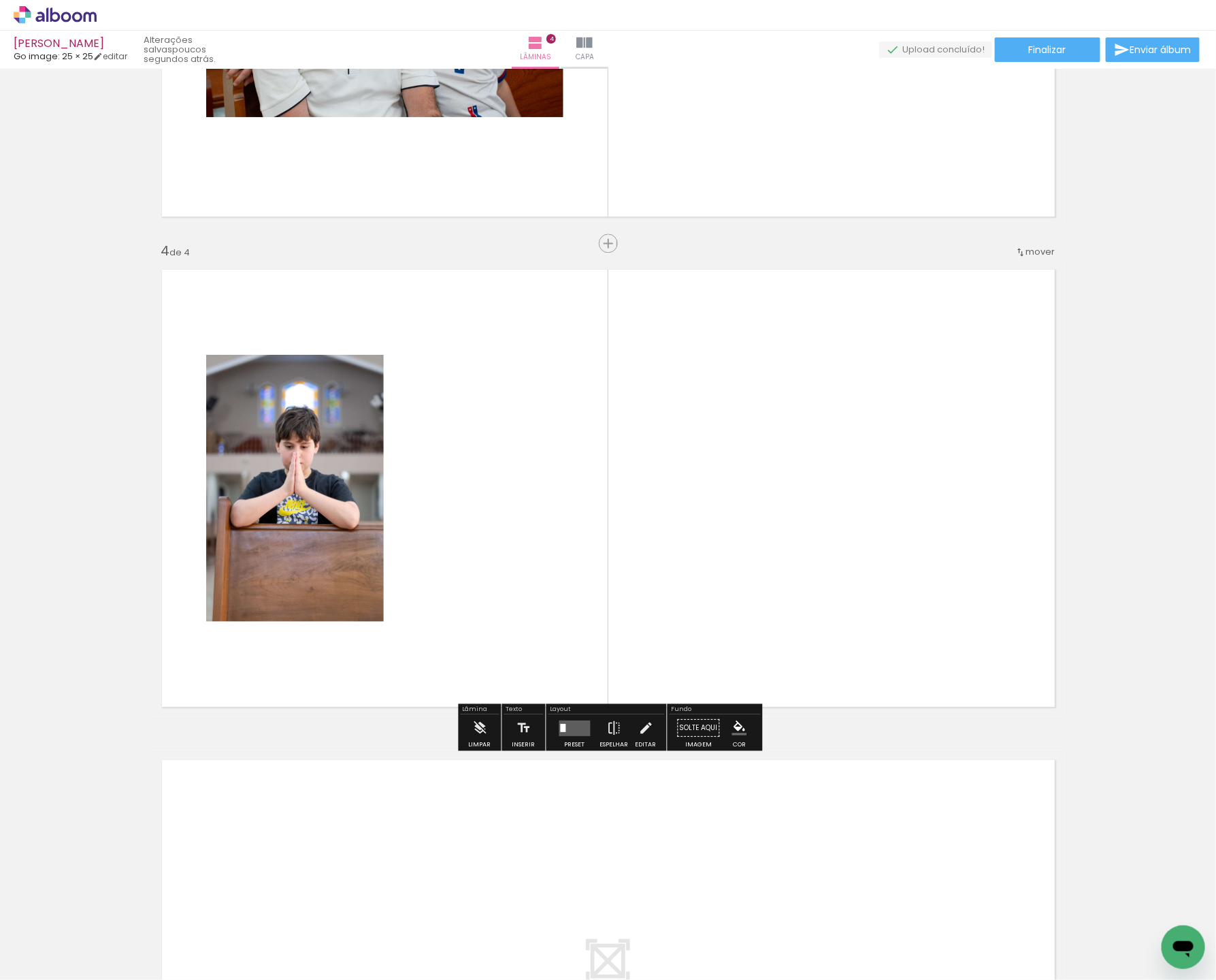
scroll to position [1325, 0]
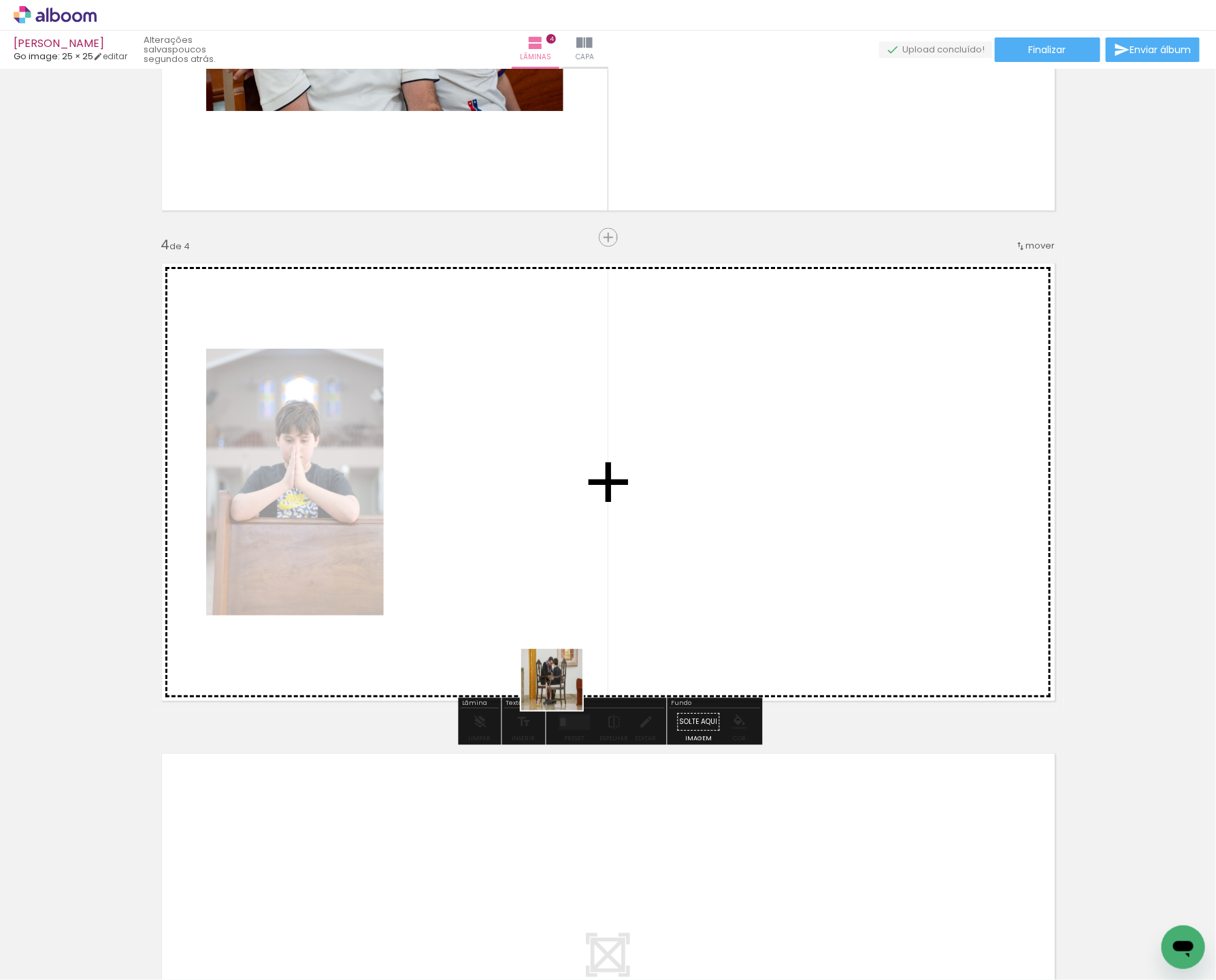
drag, startPoint x: 152, startPoint y: 925, endPoint x: 684, endPoint y: 605, distance: 620.8
click at [684, 605] on quentale-workspace at bounding box center [608, 490] width 1216 height 980
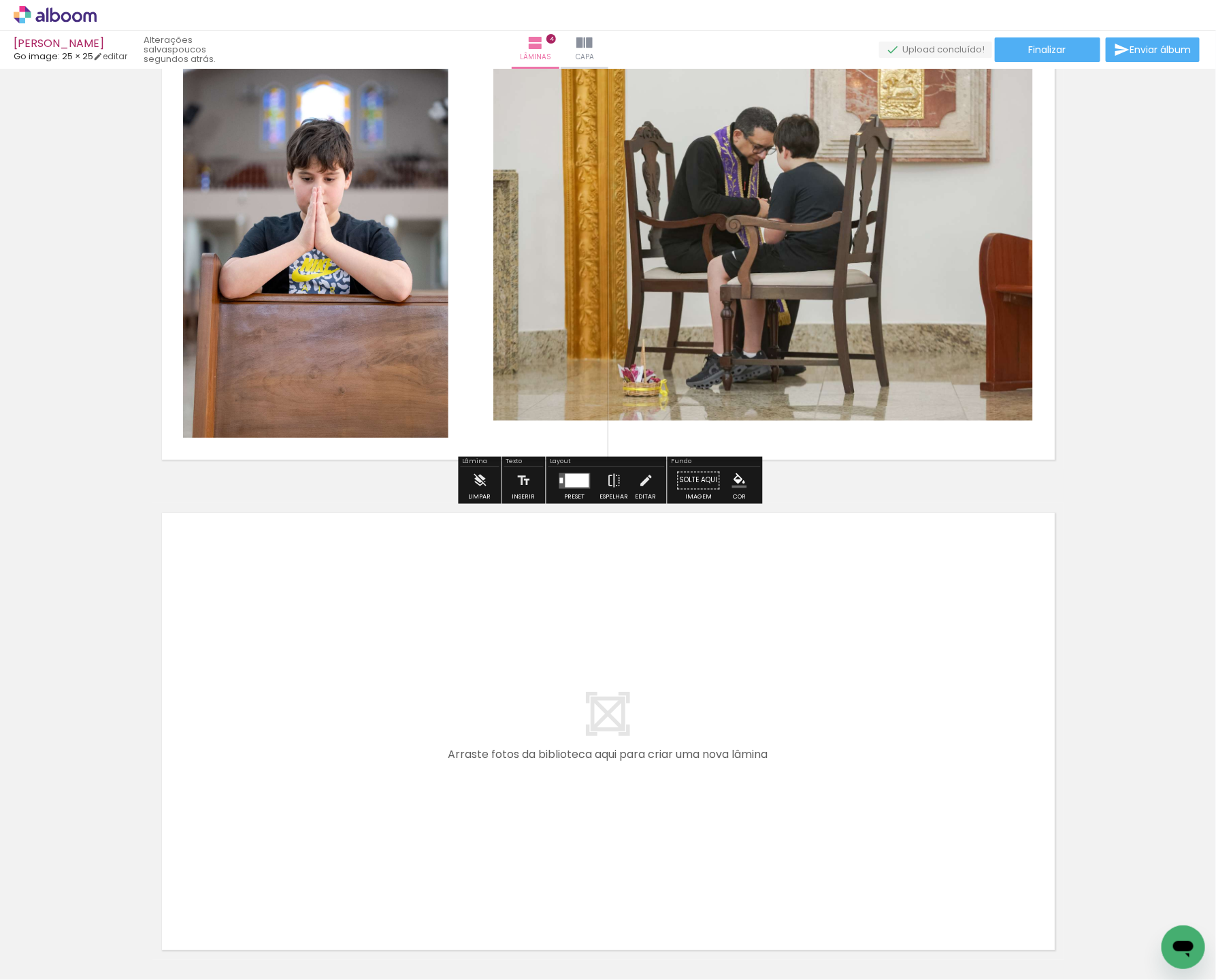
scroll to position [1599, 0]
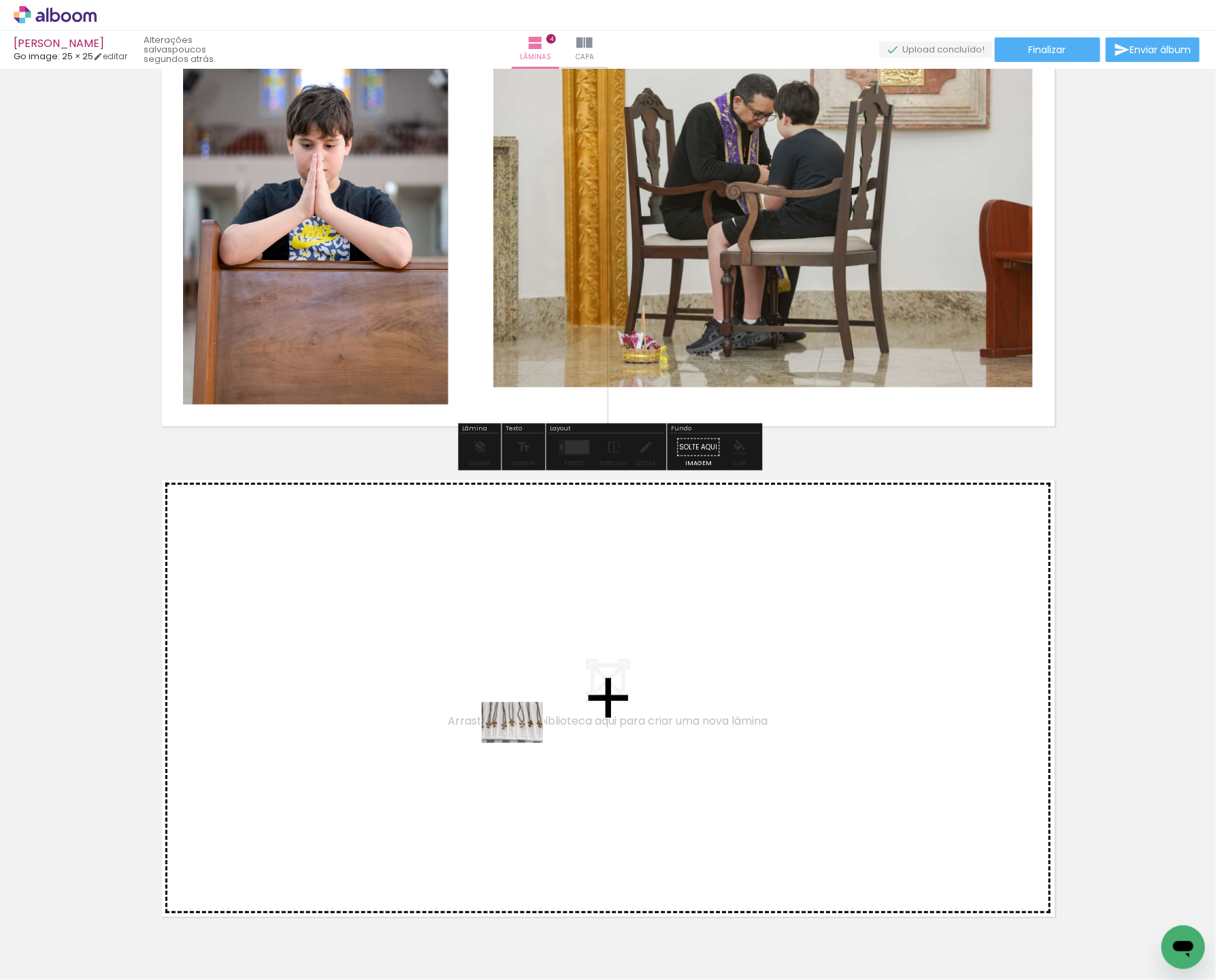
click at [522, 744] on quentale-workspace at bounding box center [608, 490] width 1216 height 980
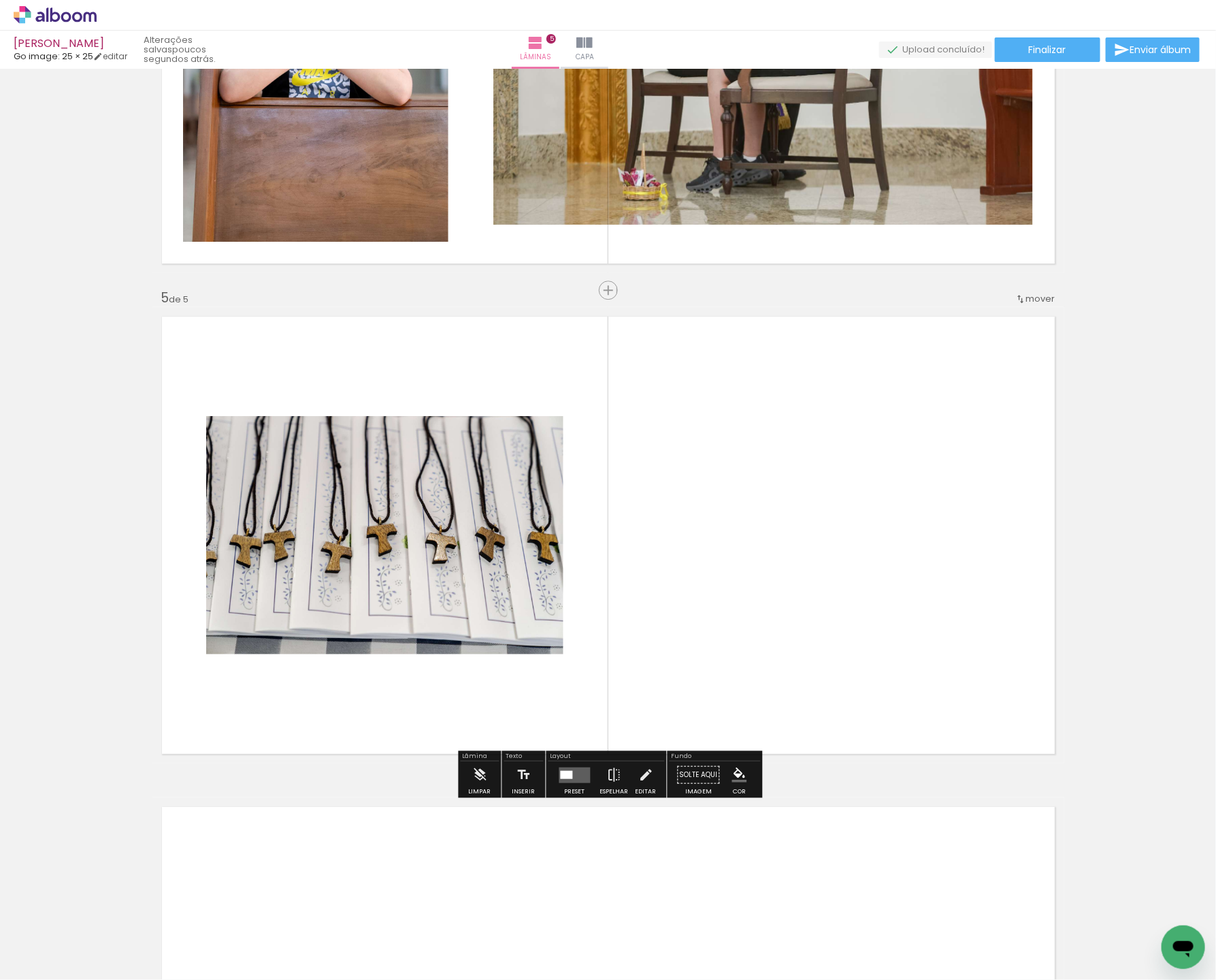
scroll to position [1815, 0]
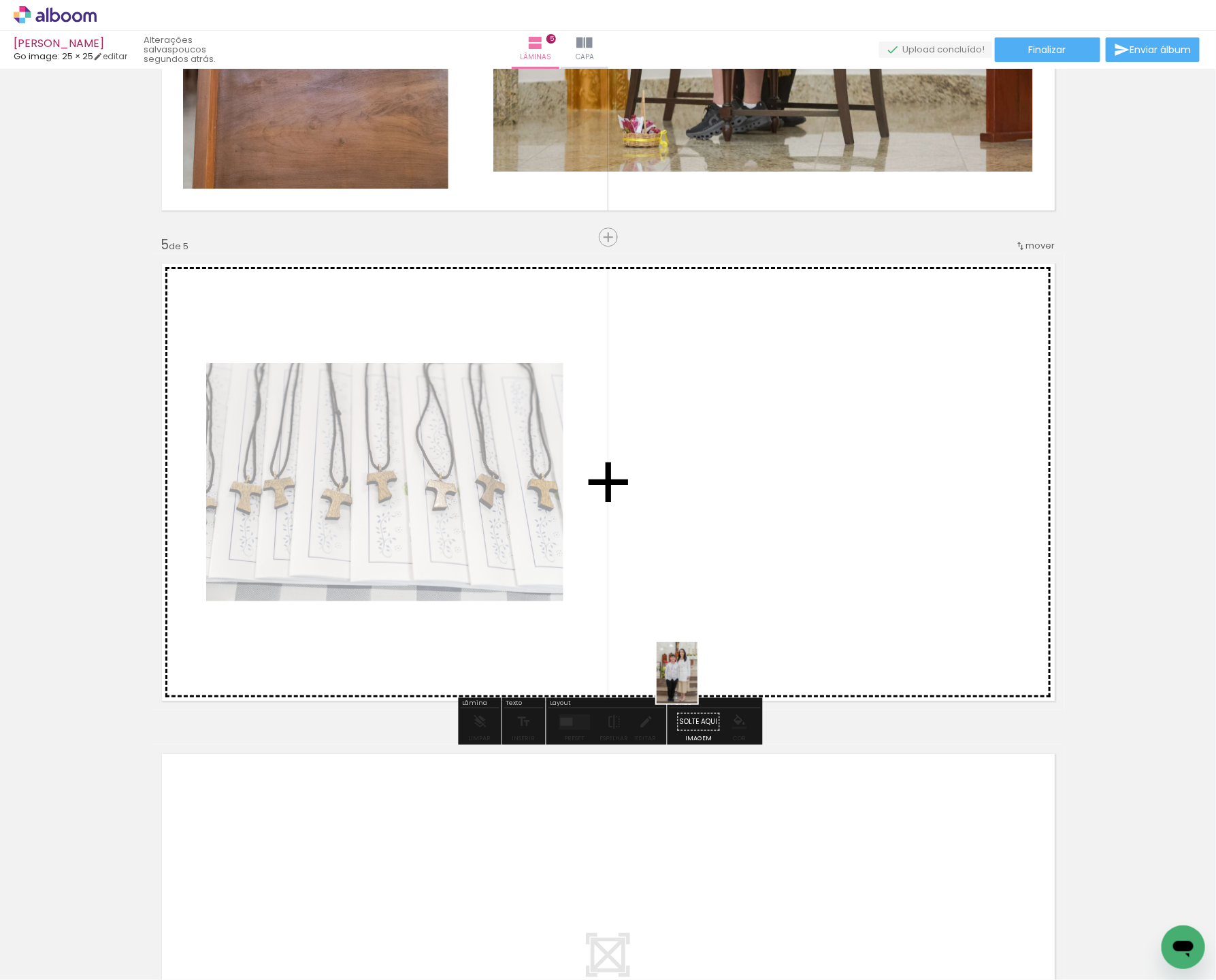
drag, startPoint x: 367, startPoint y: 877, endPoint x: 336, endPoint y: 817, distance: 67.5
click at [809, 624] on quentale-workspace at bounding box center [608, 490] width 1216 height 980
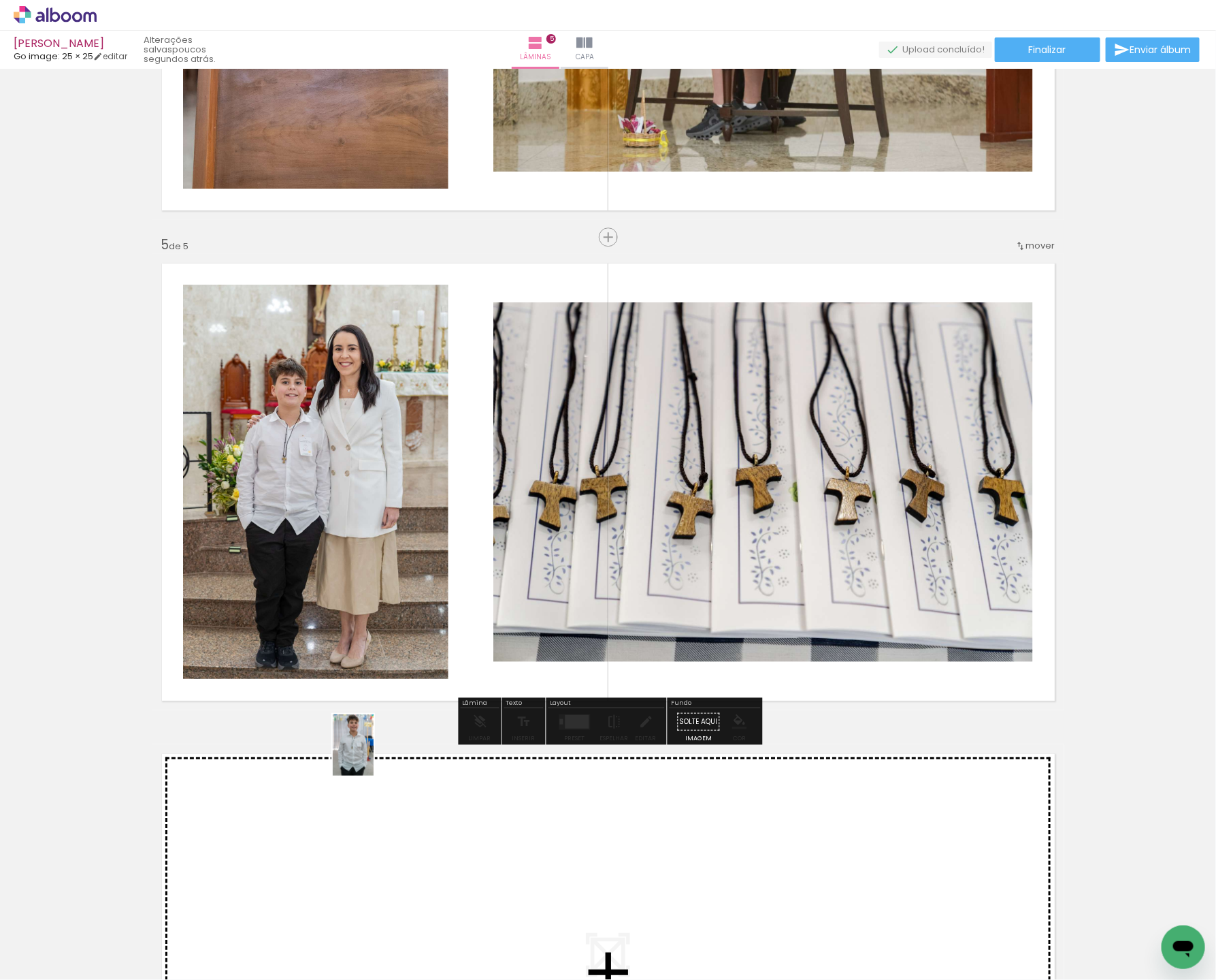
drag, startPoint x: 283, startPoint y: 890, endPoint x: 539, endPoint y: 541, distance: 432.8
click at [544, 531] on quentale-workspace at bounding box center [608, 490] width 1216 height 980
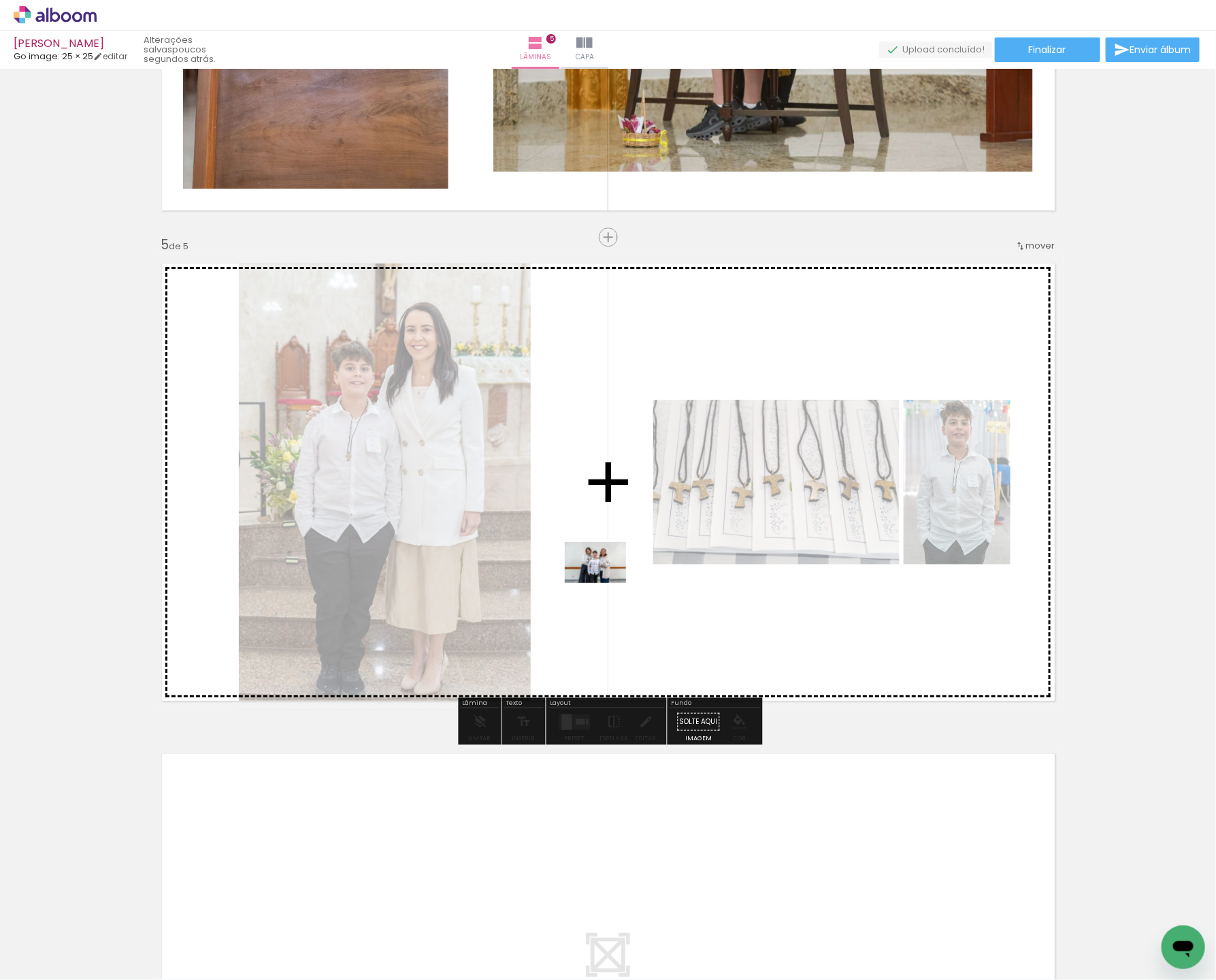
drag, startPoint x: 523, startPoint y: 932, endPoint x: 605, endPoint y: 583, distance: 358.5
click at [605, 583] on quentale-workspace at bounding box center [608, 490] width 1216 height 980
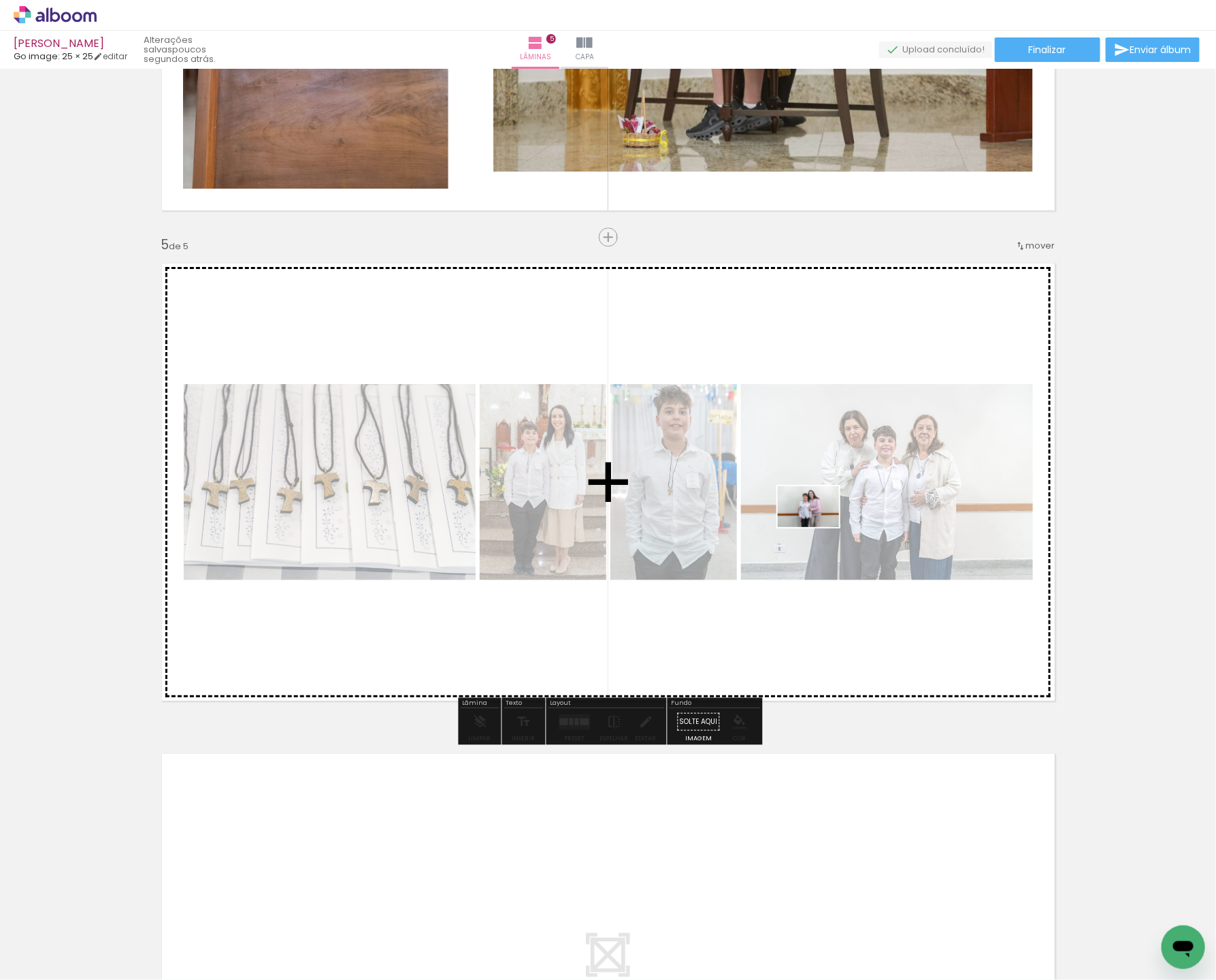
drag, startPoint x: 523, startPoint y: 950, endPoint x: 817, endPoint y: 524, distance: 517.6
click at [821, 521] on quentale-workspace at bounding box center [608, 490] width 1216 height 980
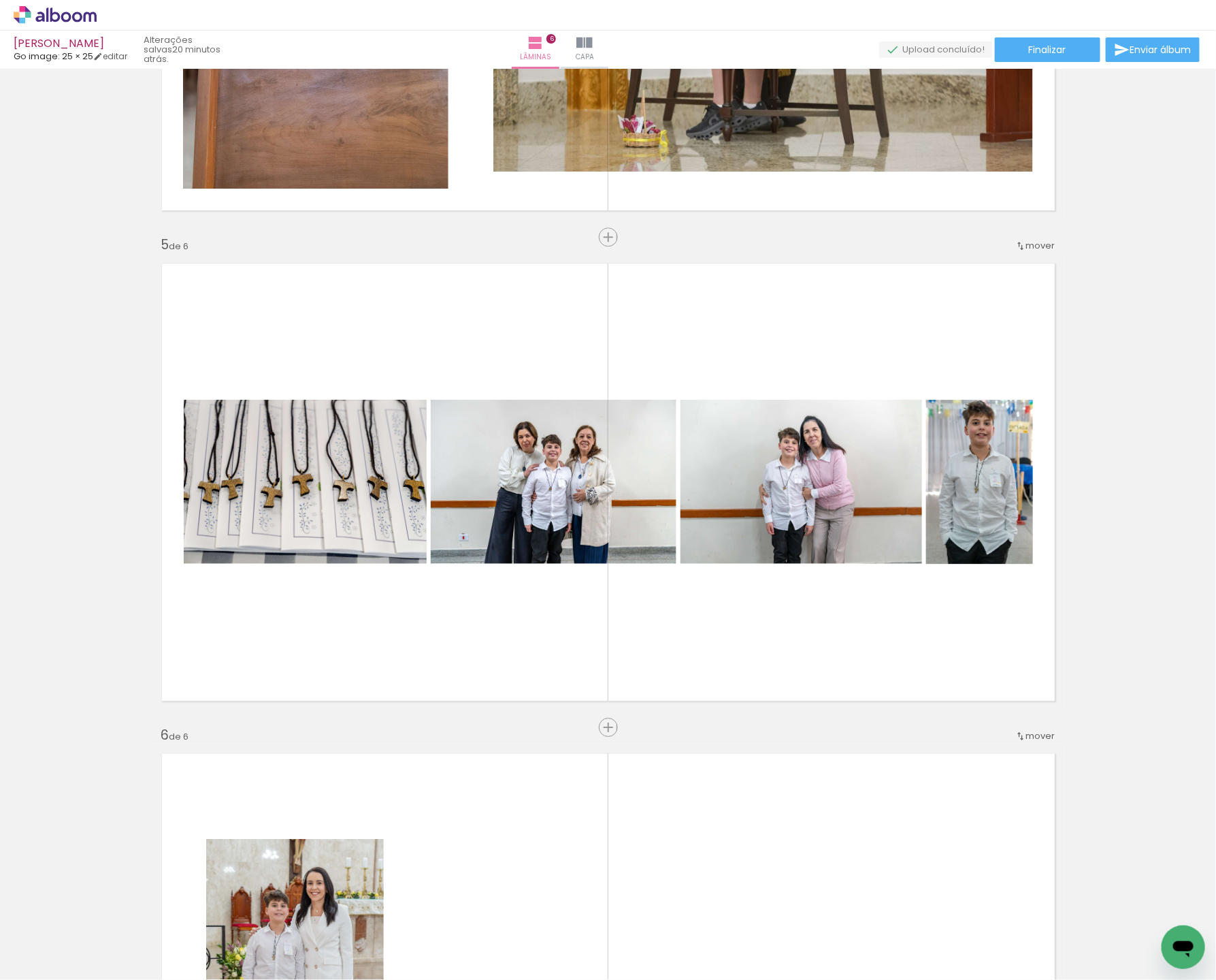
scroll to position [2305, 0]
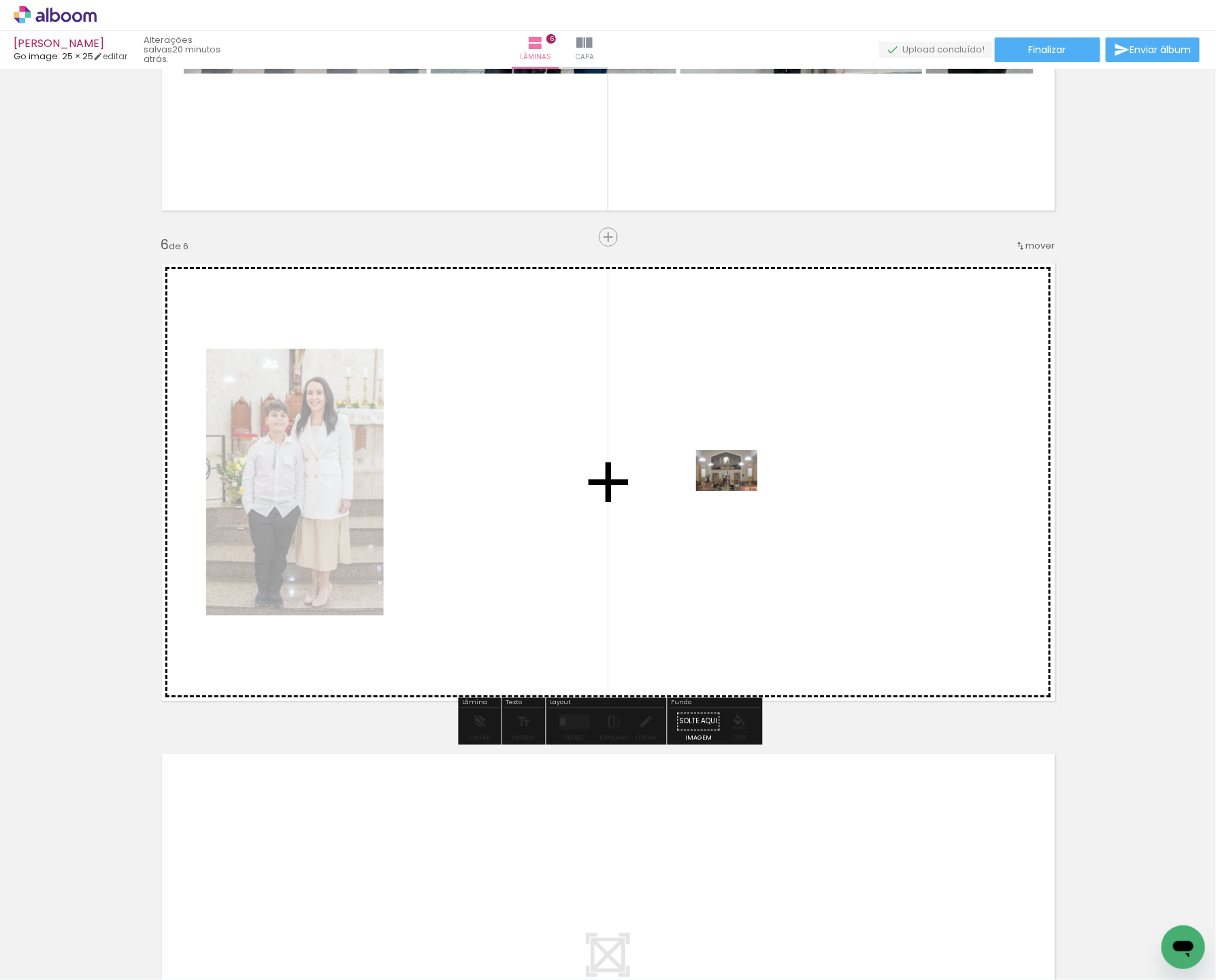
drag, startPoint x: 151, startPoint y: 921, endPoint x: 737, endPoint y: 491, distance: 726.8
click at [737, 491] on quentale-workspace at bounding box center [608, 490] width 1216 height 980
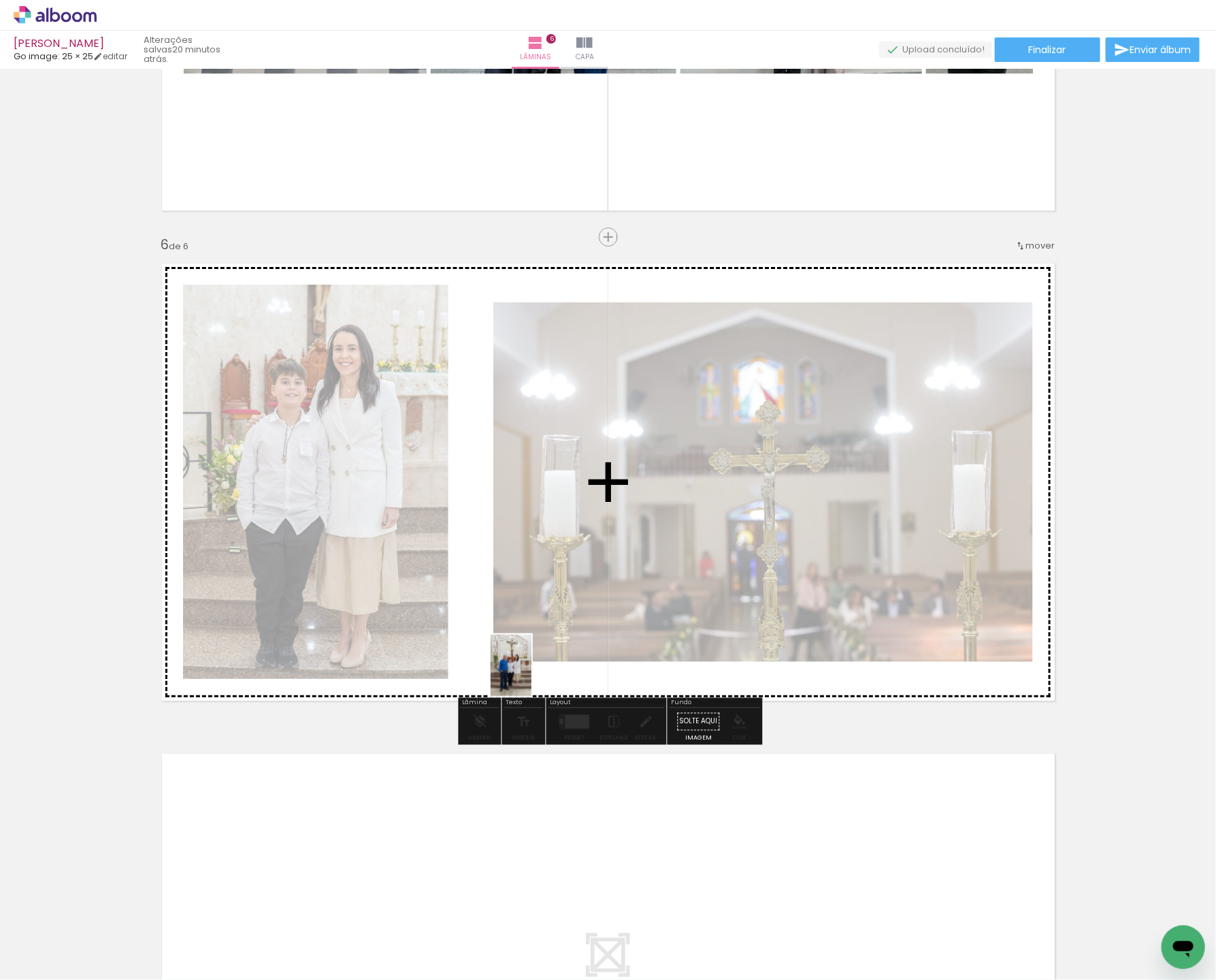
drag, startPoint x: 134, startPoint y: 940, endPoint x: 537, endPoint y: 665, distance: 487.9
click at [544, 656] on quentale-workspace at bounding box center [608, 490] width 1216 height 980
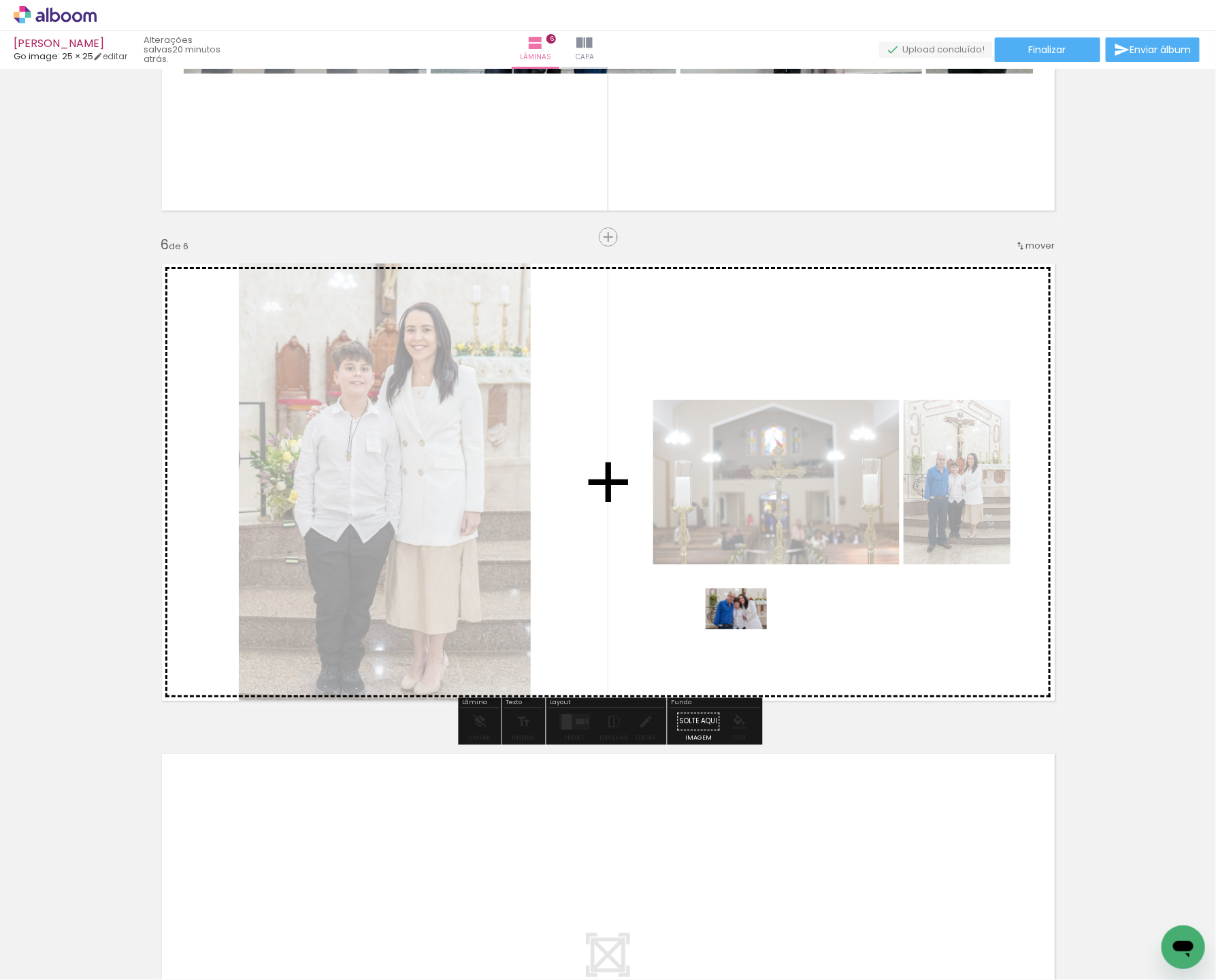
drag, startPoint x: 126, startPoint y: 935, endPoint x: 762, endPoint y: 608, distance: 715.1
click at [767, 601] on quentale-workspace at bounding box center [608, 490] width 1216 height 980
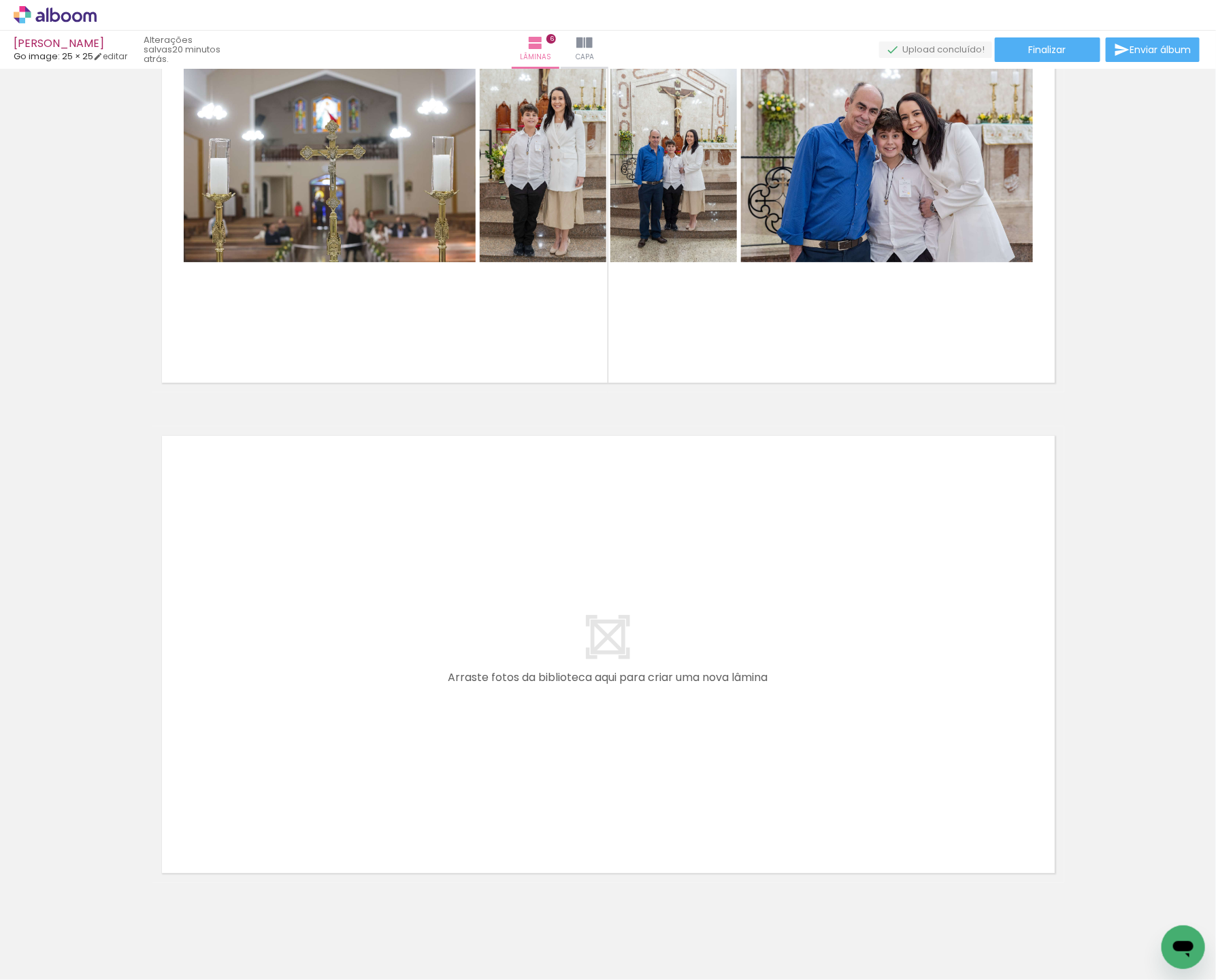
scroll to position [2626, 0]
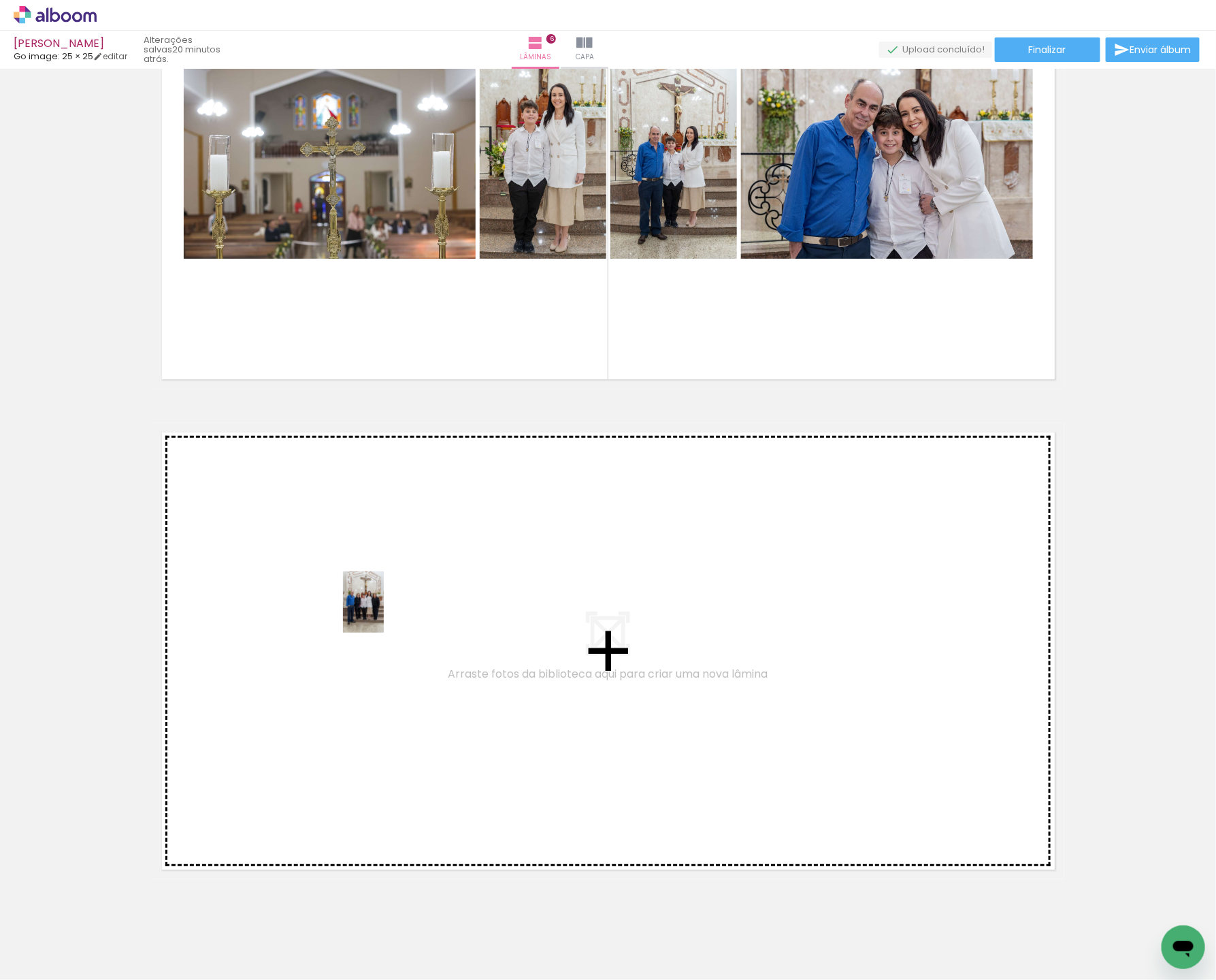
click at [381, 594] on quentale-workspace at bounding box center [608, 490] width 1216 height 980
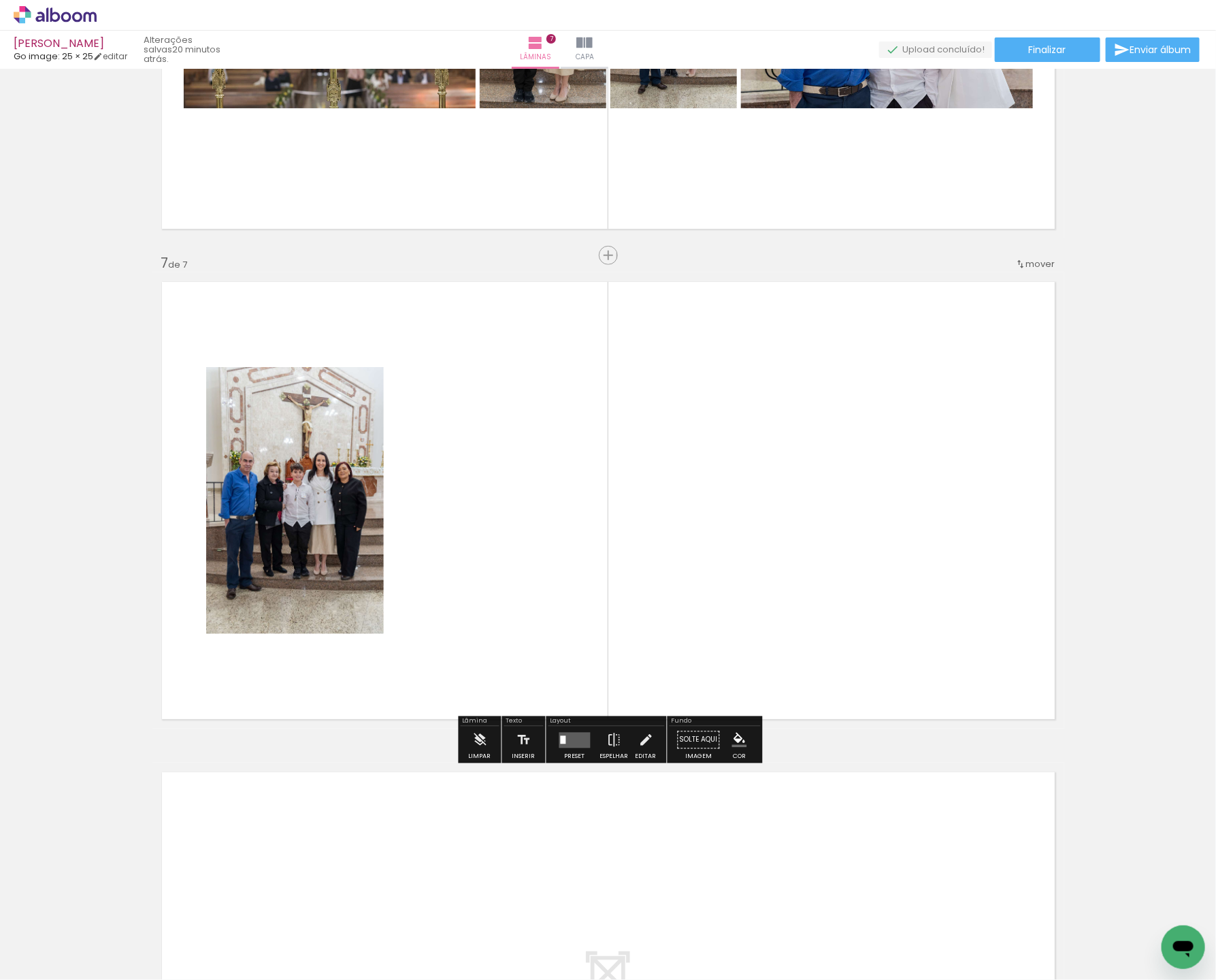
scroll to position [2795, 0]
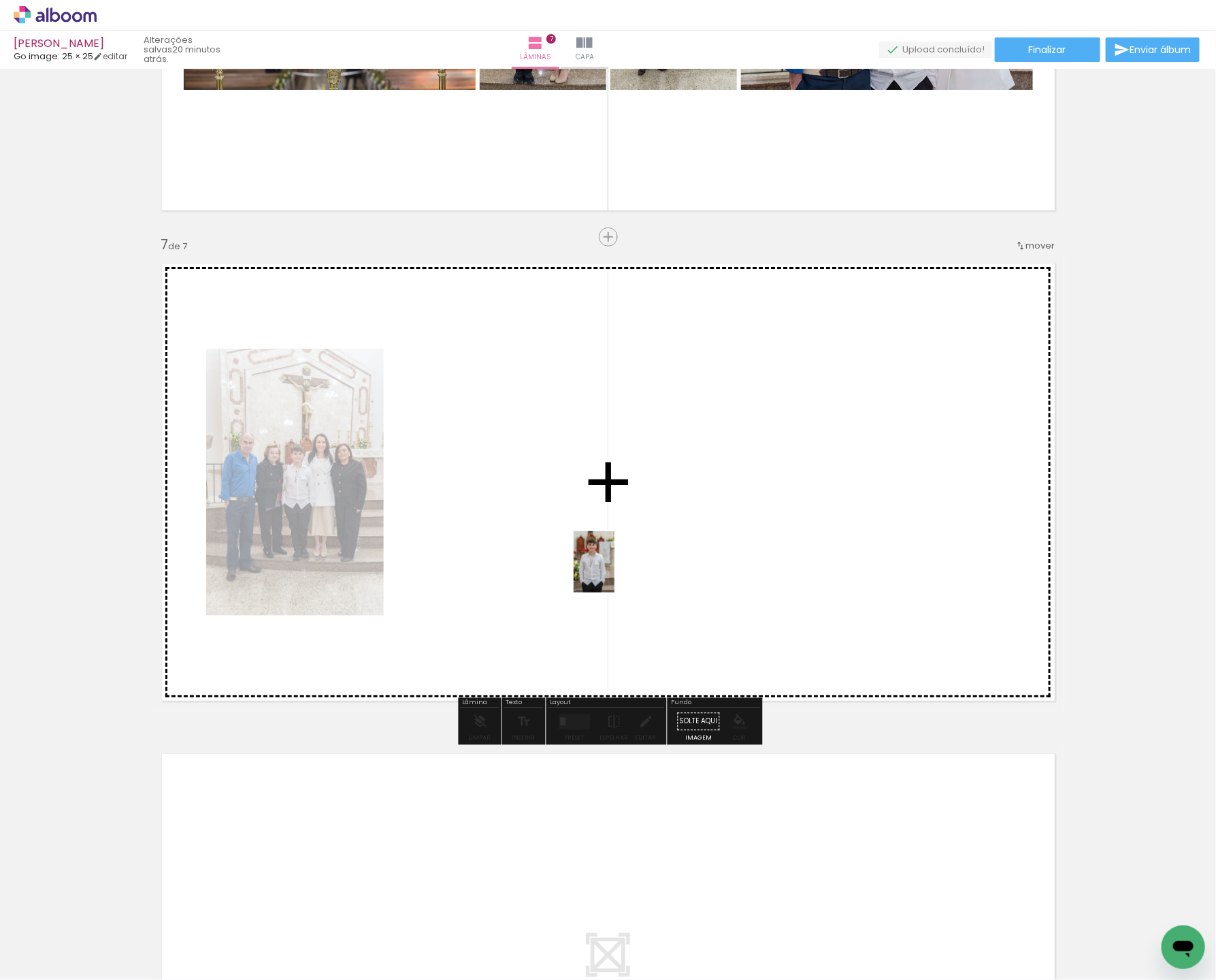
drag, startPoint x: 252, startPoint y: 840, endPoint x: 624, endPoint y: 566, distance: 462.0
click at [623, 566] on quentale-workspace at bounding box center [608, 490] width 1216 height 980
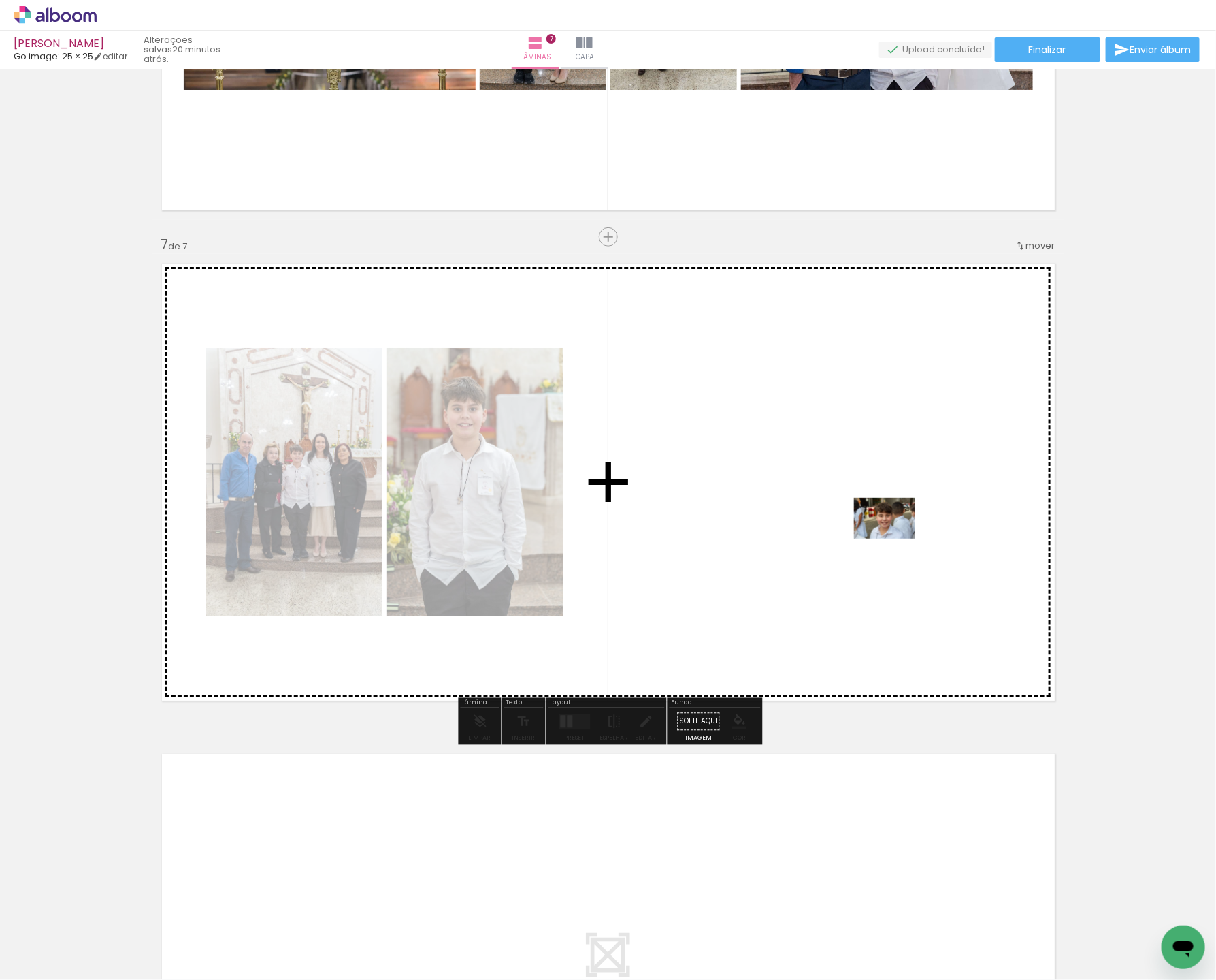
click at [897, 538] on quentale-workspace at bounding box center [608, 490] width 1216 height 980
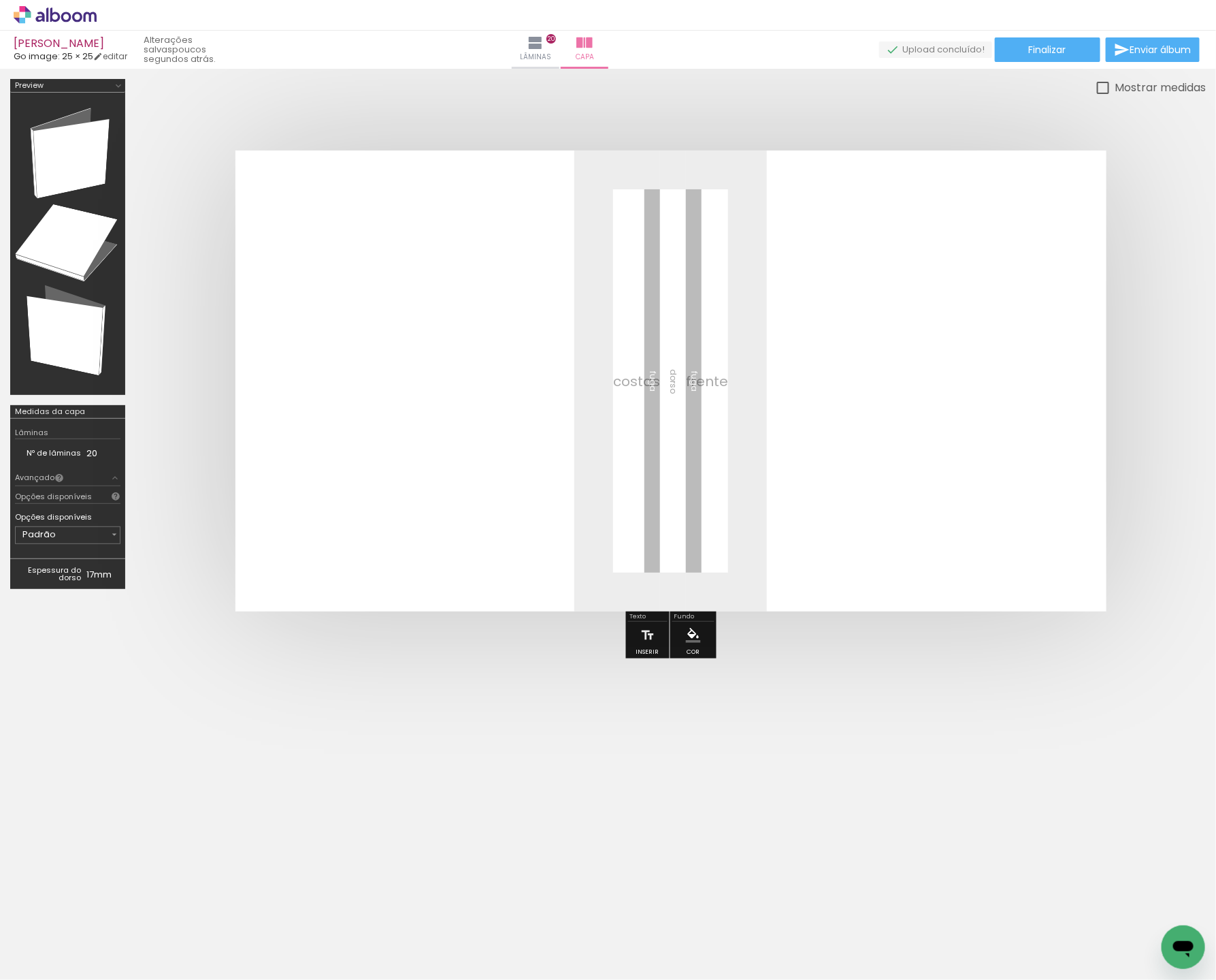
scroll to position [307, 0]
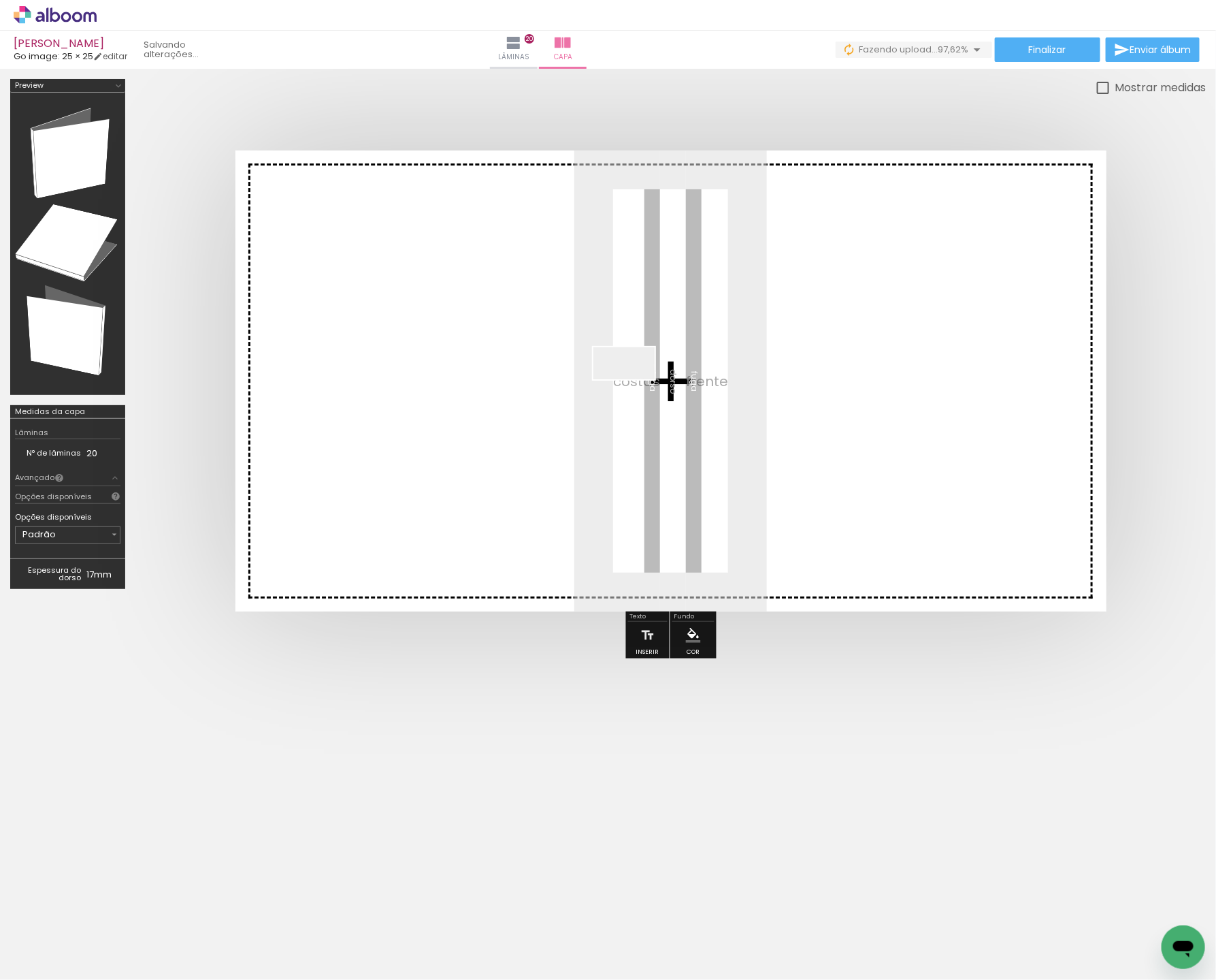
drag, startPoint x: 135, startPoint y: 935, endPoint x: 635, endPoint y: 382, distance: 745.5
click at [635, 382] on quentale-workspace at bounding box center [608, 490] width 1216 height 980
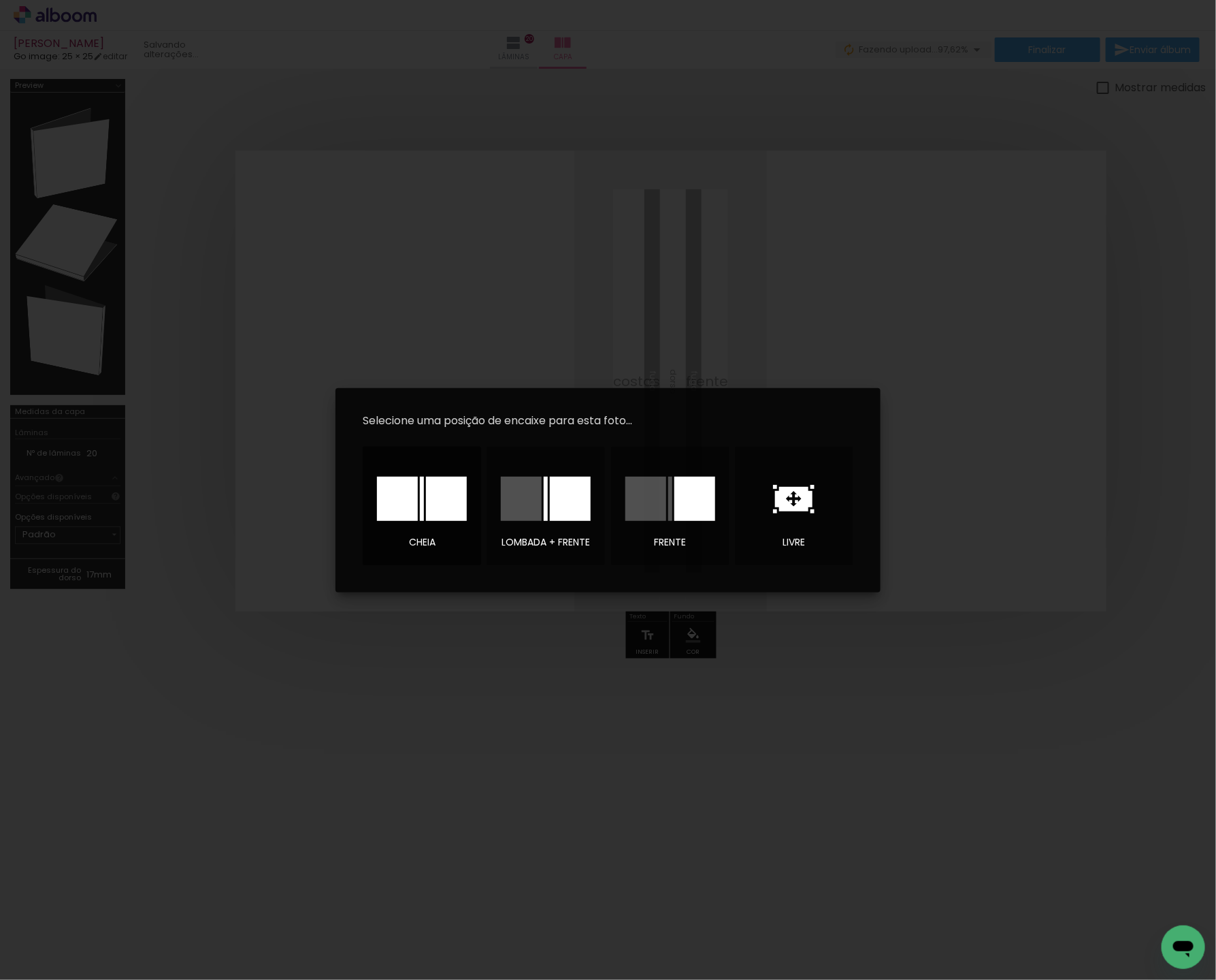
click at [444, 477] on div at bounding box center [447, 499] width 41 height 45
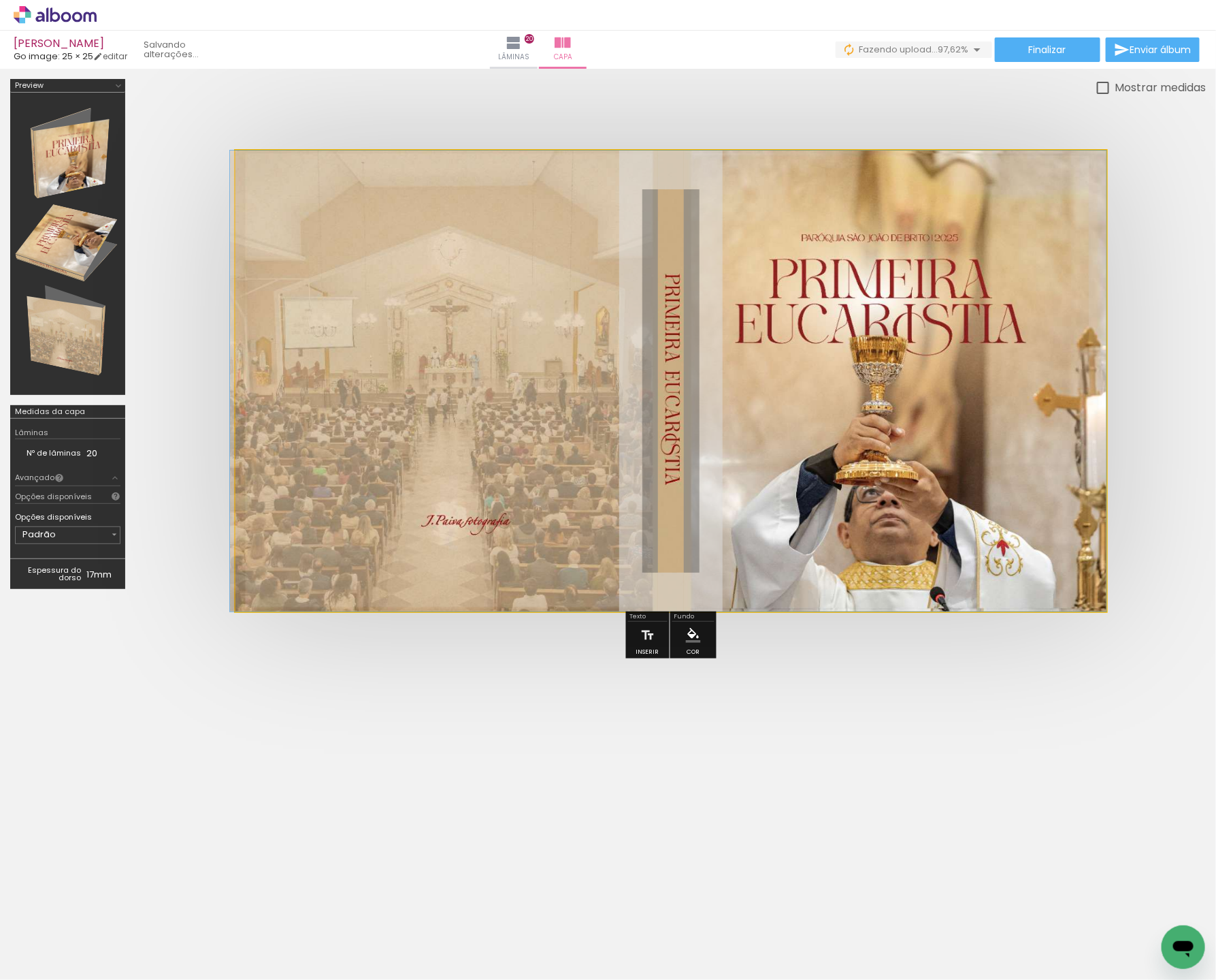
drag, startPoint x: 996, startPoint y: 258, endPoint x: 976, endPoint y: 262, distance: 20.4
click at [976, 262] on div at bounding box center [669, 381] width 876 height 461
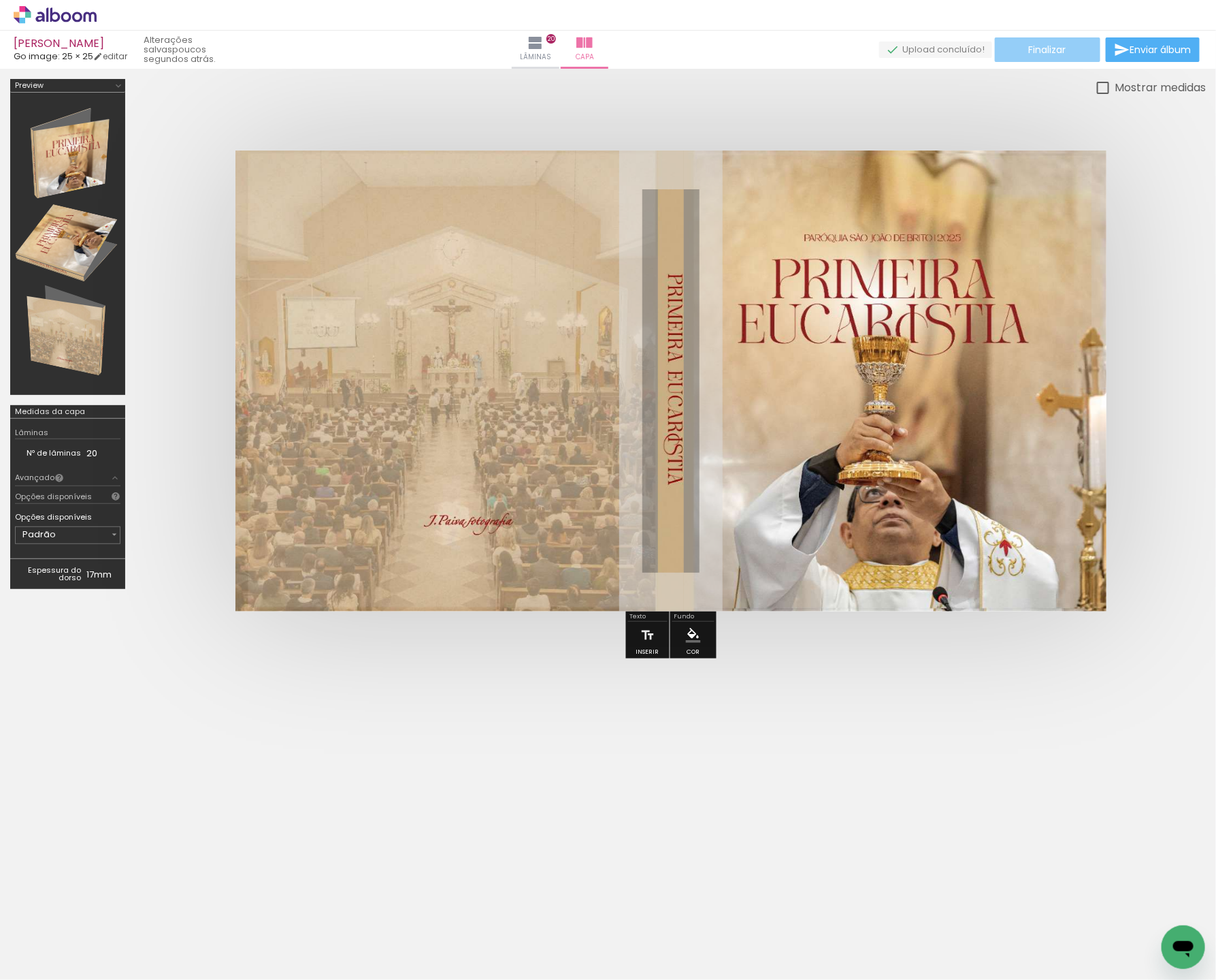
click at [1051, 56] on paper-button "Finalizar" at bounding box center [1047, 50] width 105 height 24
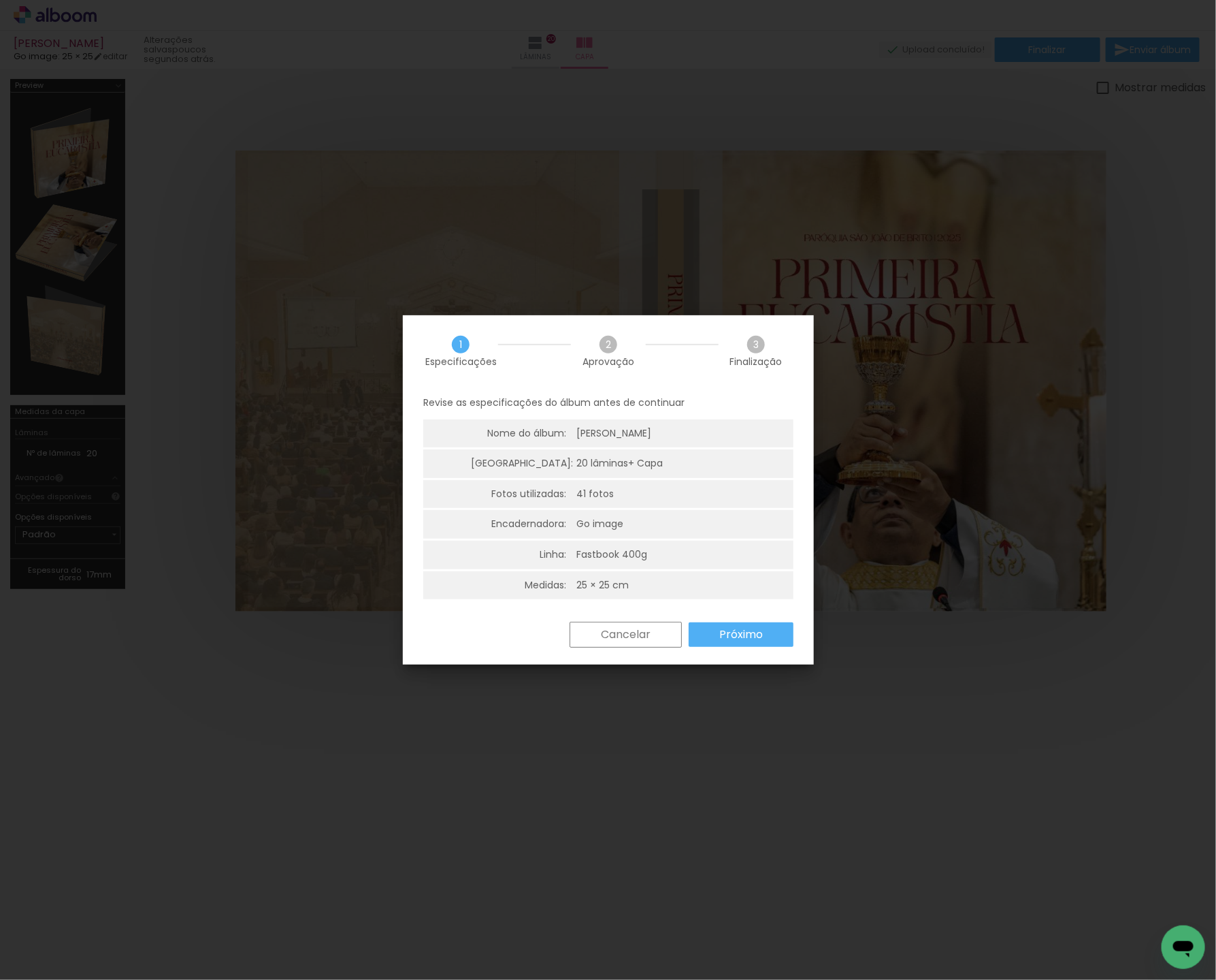
click at [715, 620] on div "Revise as especificações do álbum antes de continuar Nome do álbum: Gabriel Sou…" at bounding box center [608, 504] width 411 height 235
click at [0, 0] on slot "Próximo" at bounding box center [0, 0] width 0 height 0
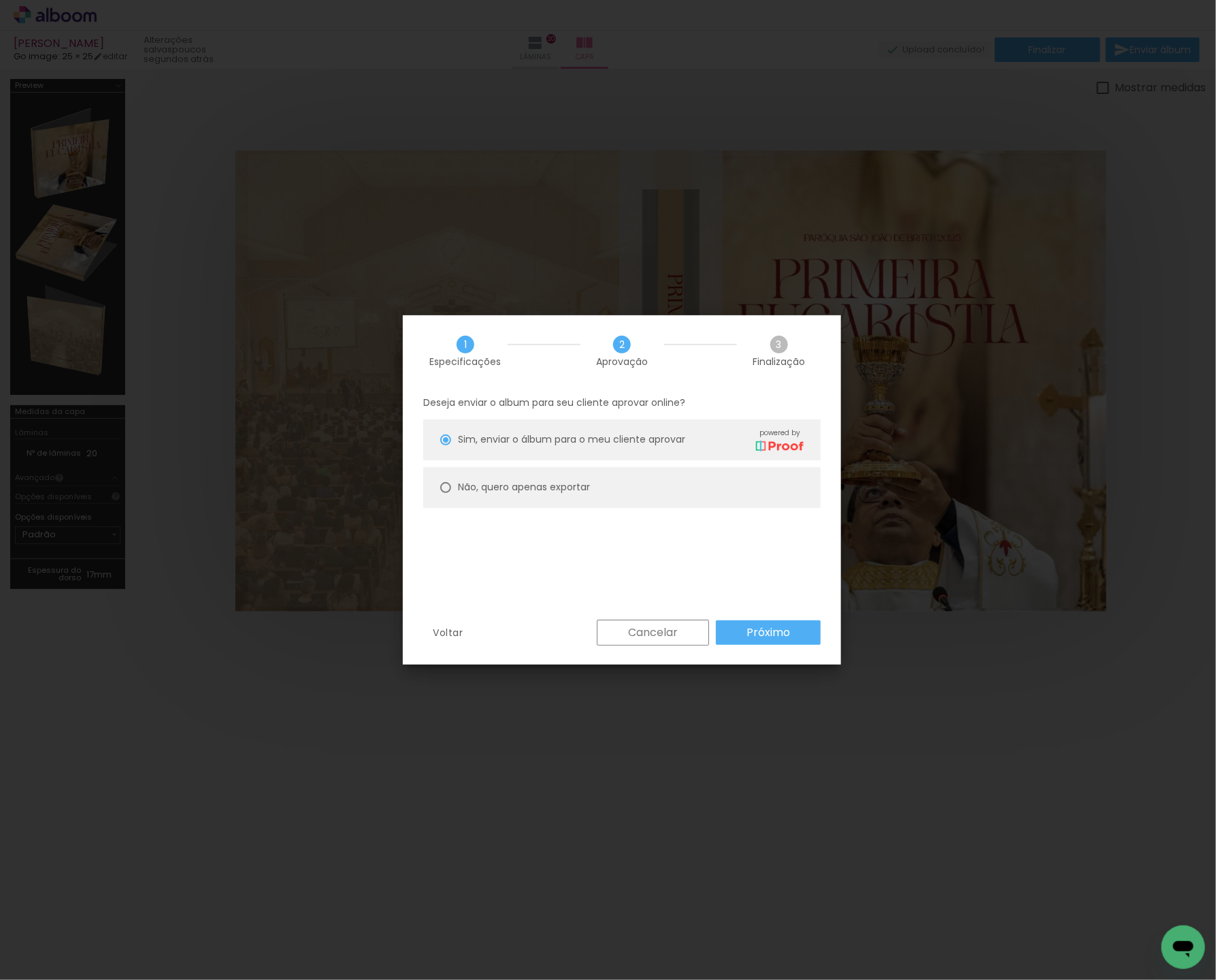
click at [723, 620] on paper-button "Próximo" at bounding box center [768, 632] width 105 height 24
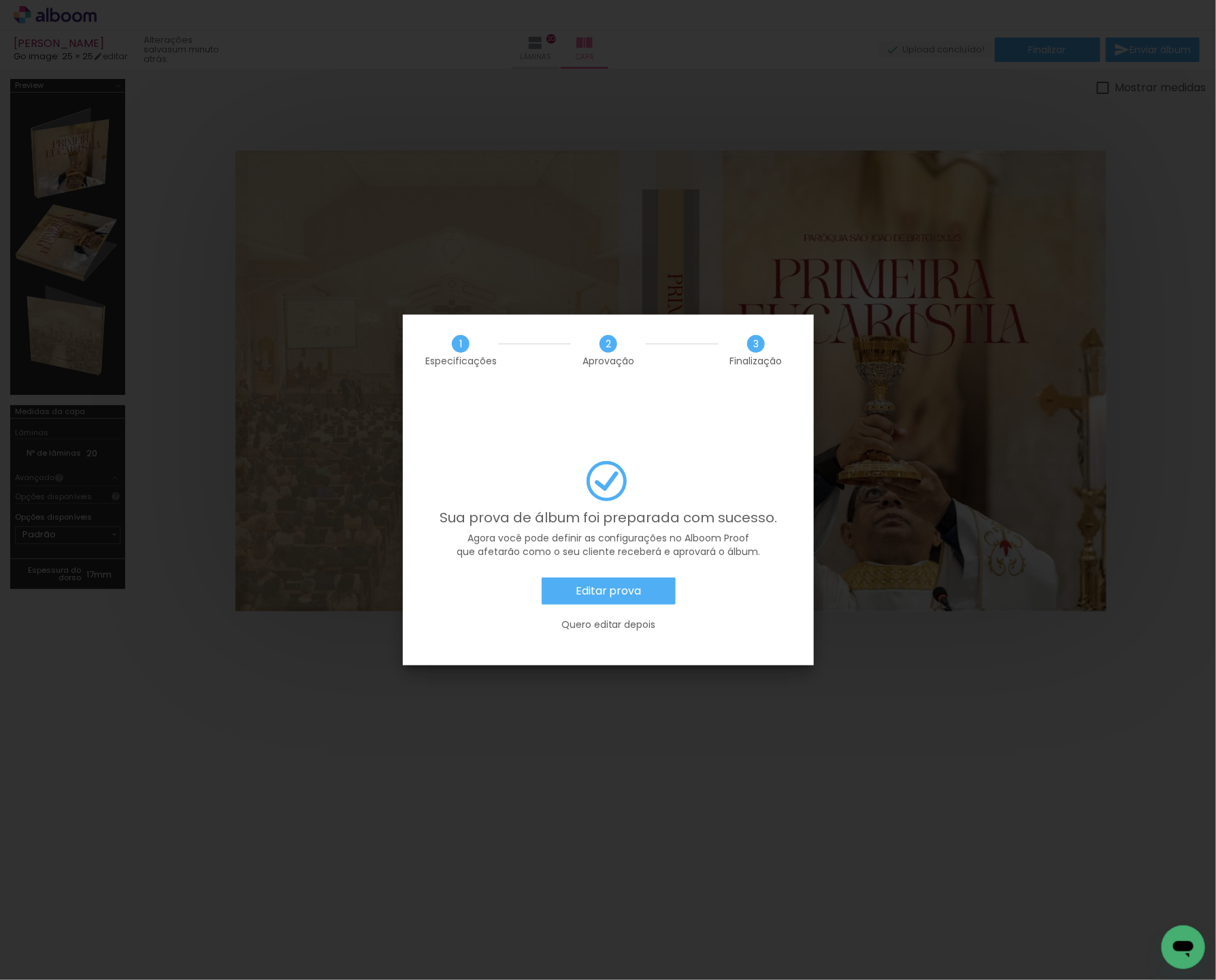
click at [0, 0] on slot "Editar prova" at bounding box center [0, 0] width 0 height 0
